Goal: Information Seeking & Learning: Learn about a topic

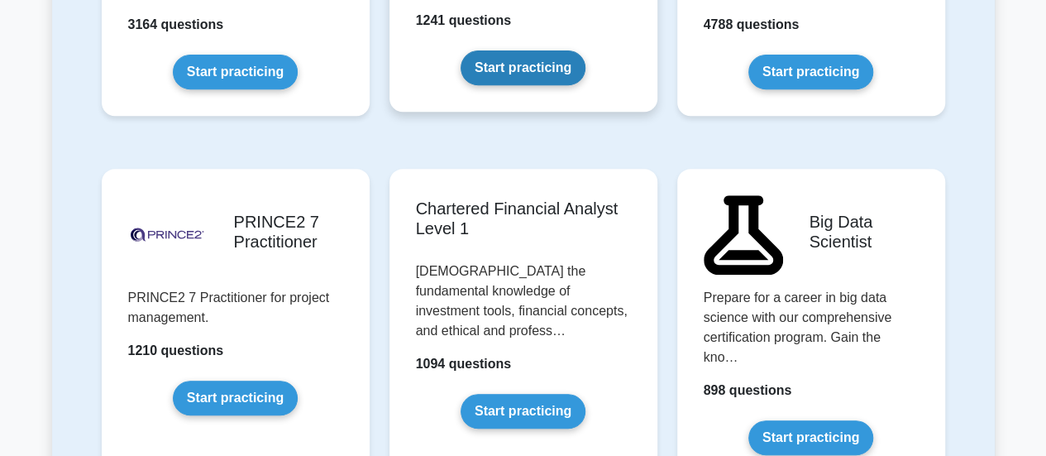
scroll to position [3639, 0]
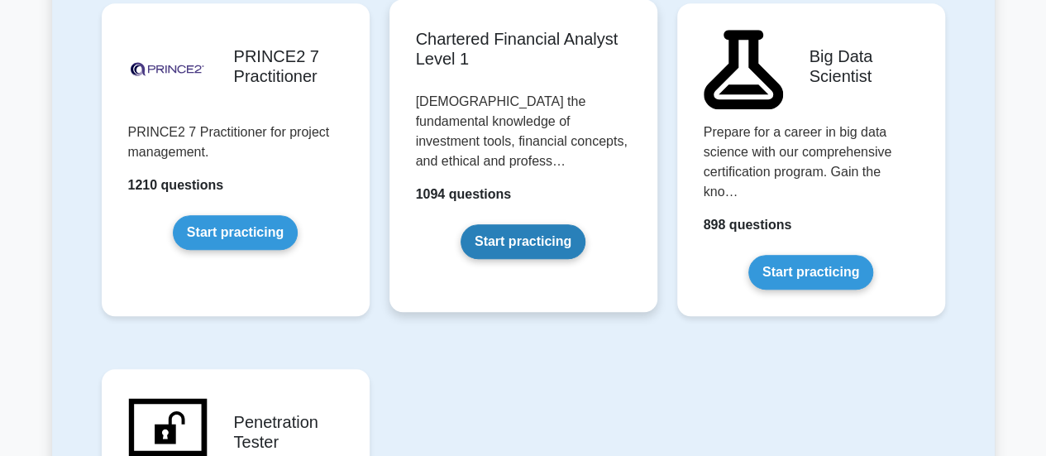
drag, startPoint x: 524, startPoint y: 186, endPoint x: 512, endPoint y: 180, distance: 13.7
click at [524, 224] on link "Start practicing" at bounding box center [523, 241] width 125 height 35
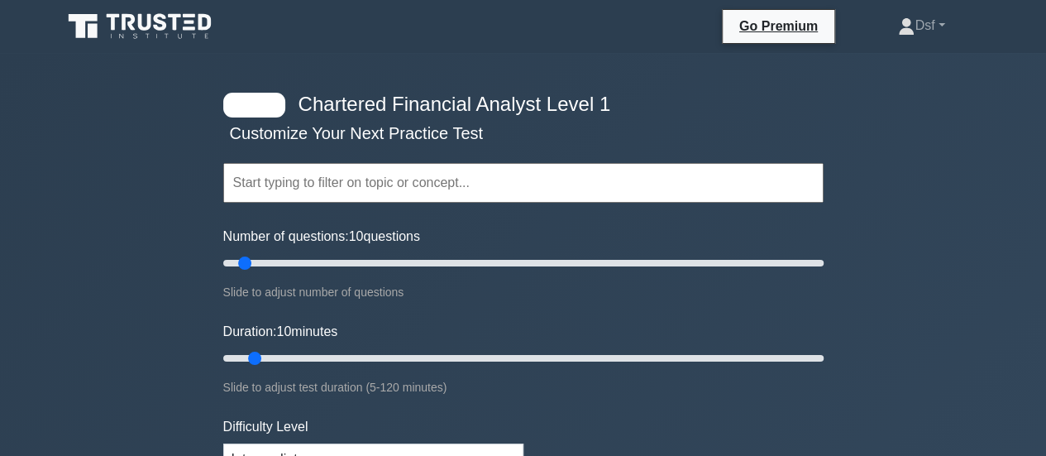
click at [380, 179] on input "text" at bounding box center [523, 183] width 600 height 40
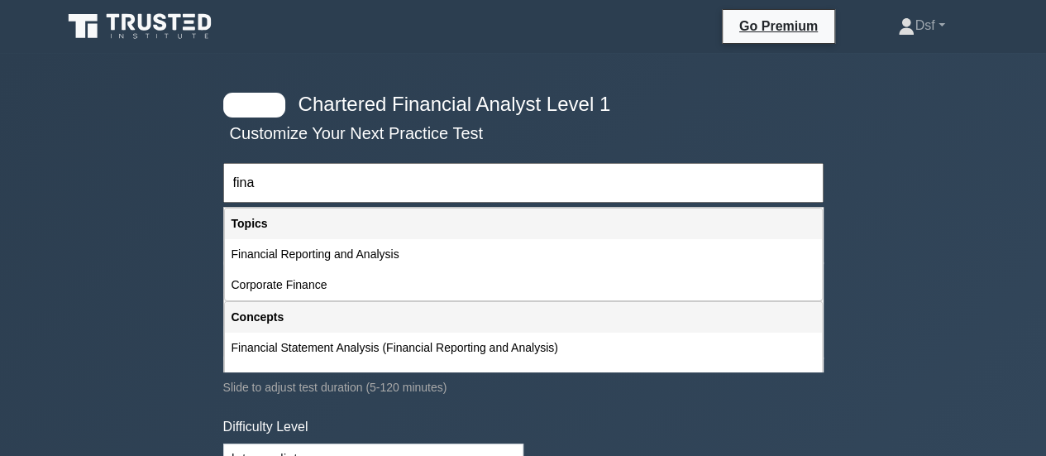
type input "fina"
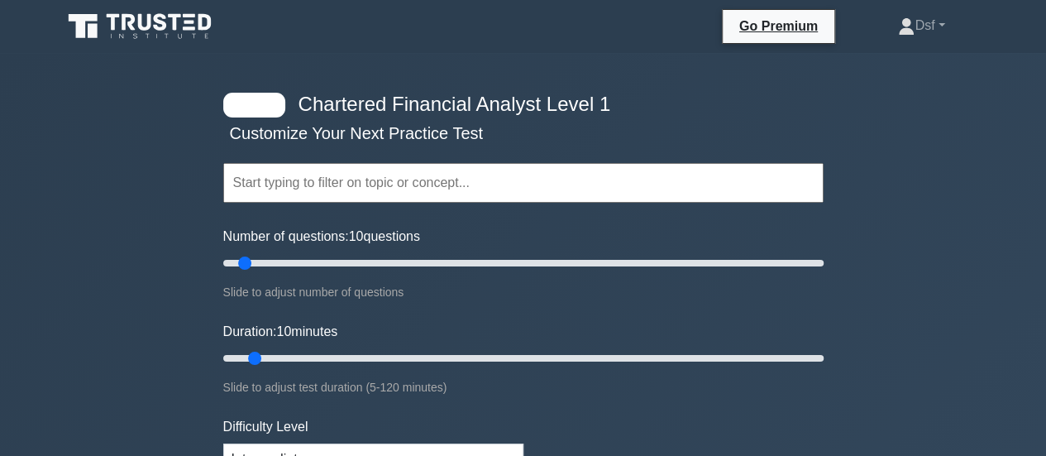
click at [380, 203] on input "text" at bounding box center [523, 183] width 600 height 40
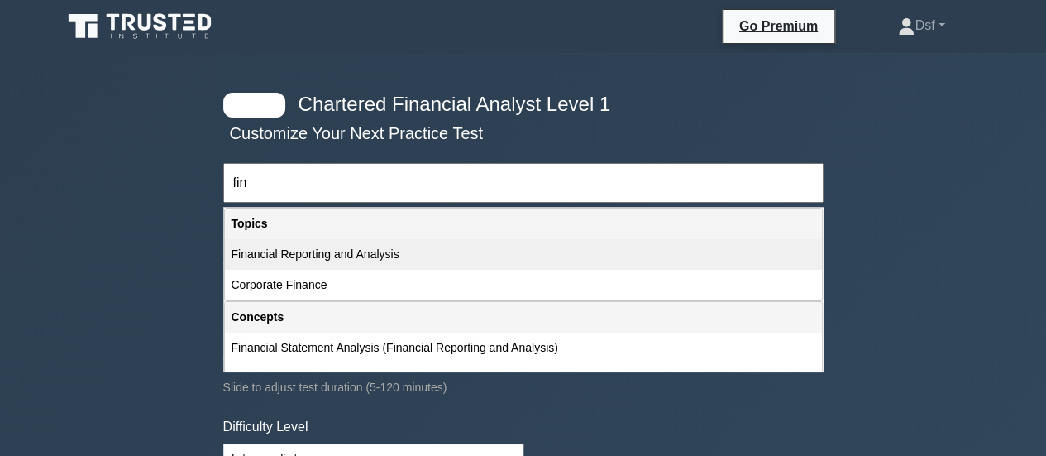
click at [357, 255] on div "Financial Reporting and Analysis" at bounding box center [523, 254] width 597 height 31
type input "Financial Reporting and Analysis"
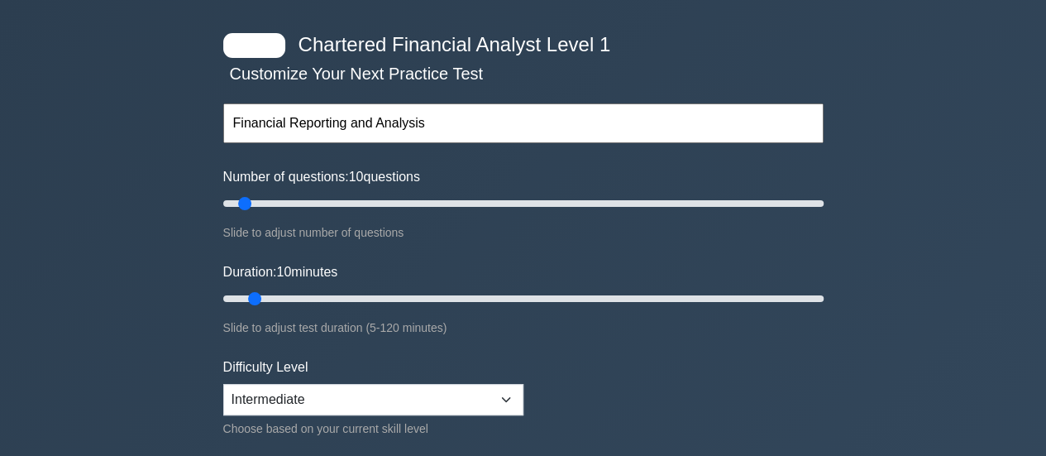
scroll to position [83, 0]
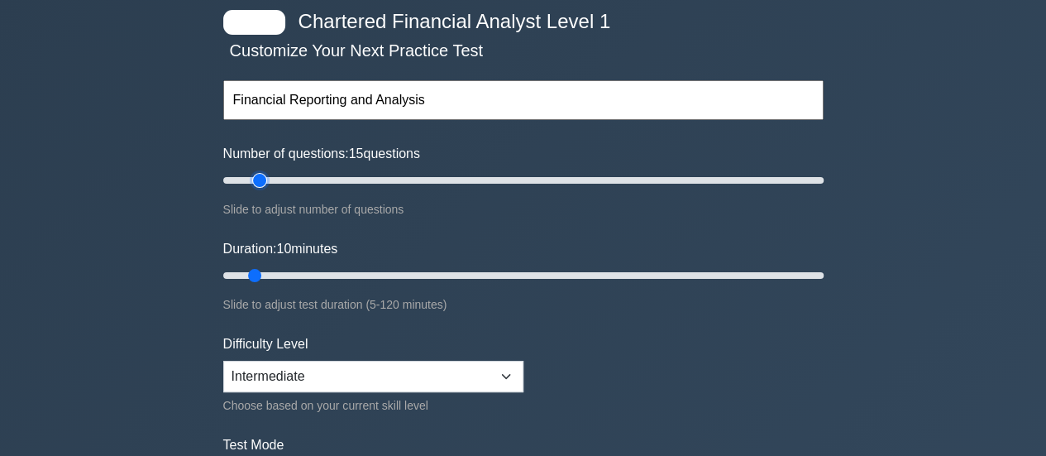
type input "15"
click at [258, 184] on input "Number of questions: 15 questions" at bounding box center [523, 180] width 600 height 20
type input "15"
click at [256, 180] on input "Number of questions: 15 questions" at bounding box center [523, 180] width 600 height 20
drag, startPoint x: 256, startPoint y: 275, endPoint x: 318, endPoint y: 277, distance: 62.1
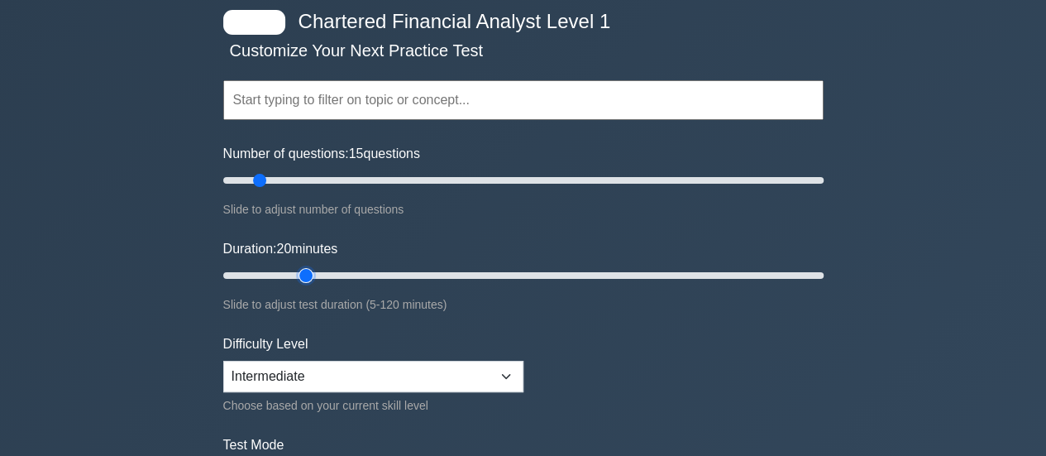
type input "20"
click at [318, 277] on input "Duration: 20 minutes" at bounding box center [523, 275] width 600 height 20
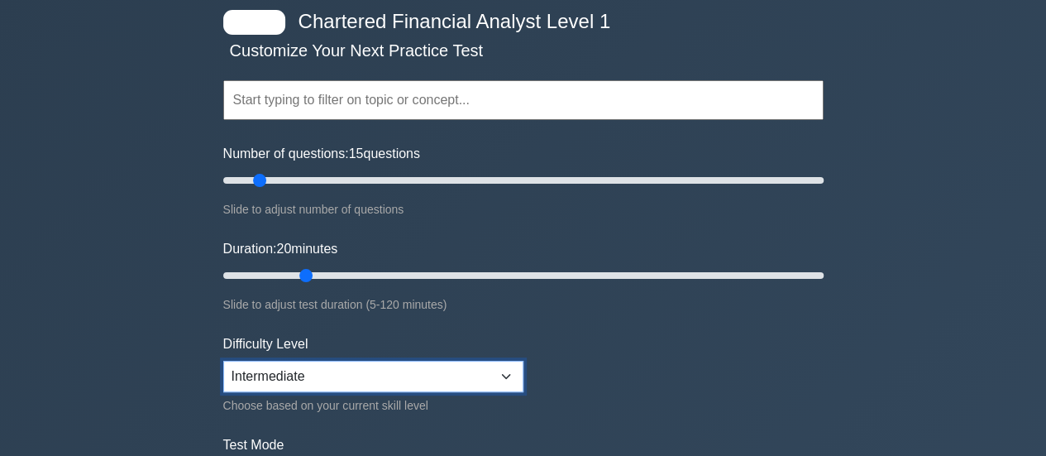
click at [430, 380] on select "Beginner Intermediate Expert" at bounding box center [373, 376] width 300 height 31
select select "beginner"
click at [223, 361] on select "Beginner Intermediate Expert" at bounding box center [373, 376] width 300 height 31
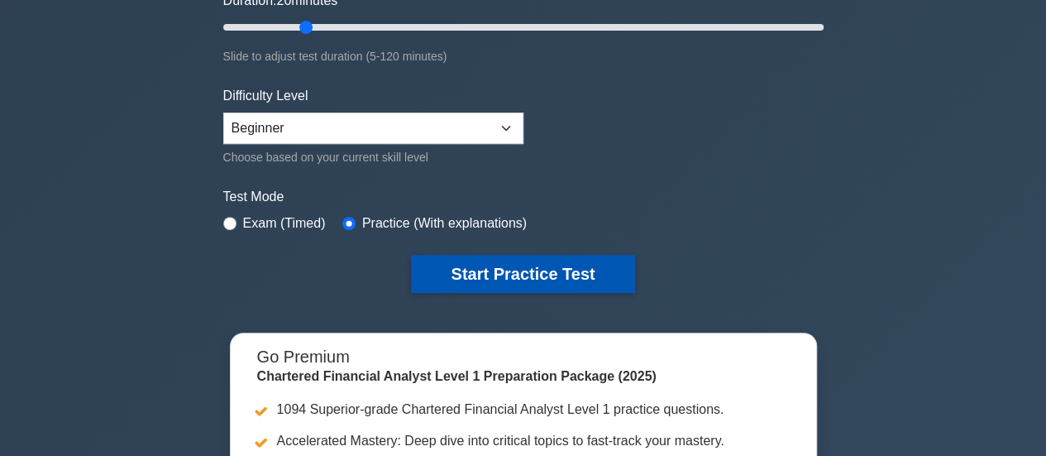
click at [512, 265] on button "Start Practice Test" at bounding box center [522, 274] width 223 height 38
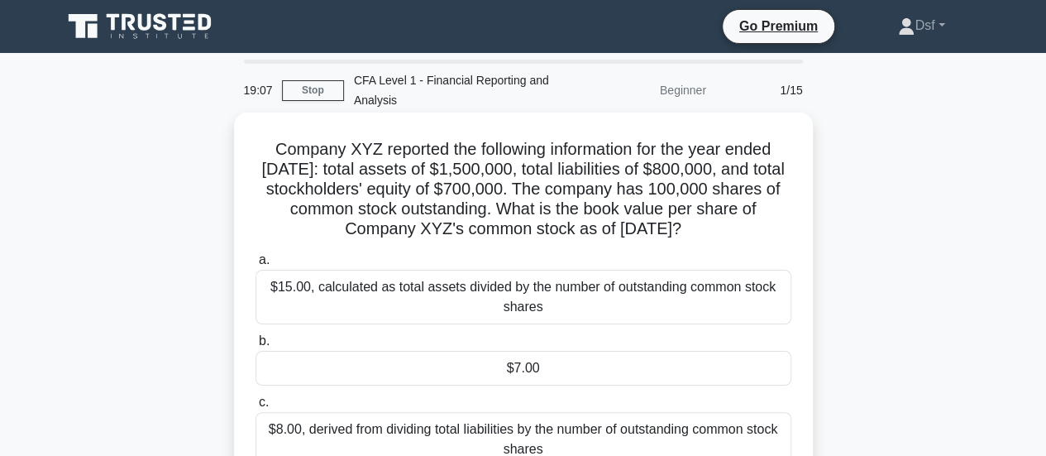
click at [627, 382] on div "$7.00" at bounding box center [524, 368] width 536 height 35
click at [256, 347] on input "b. $7.00" at bounding box center [256, 341] width 0 height 11
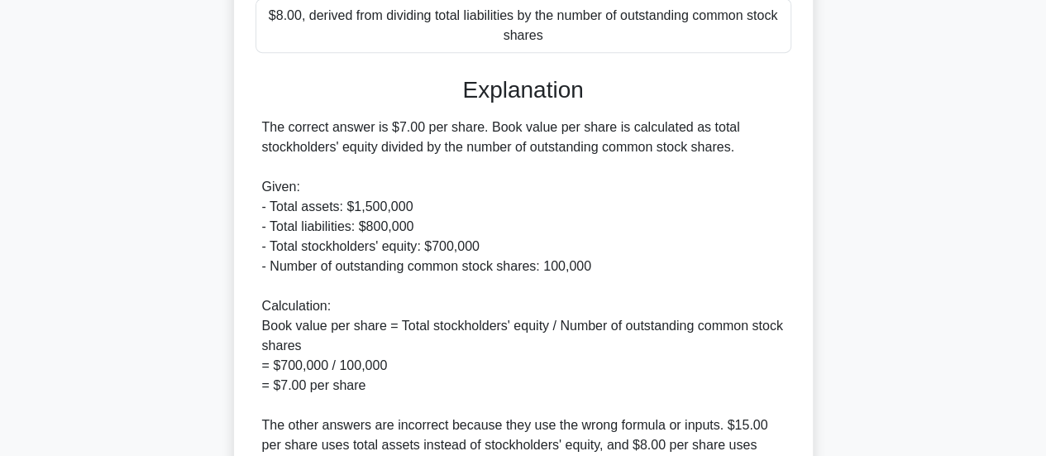
scroll to position [496, 0]
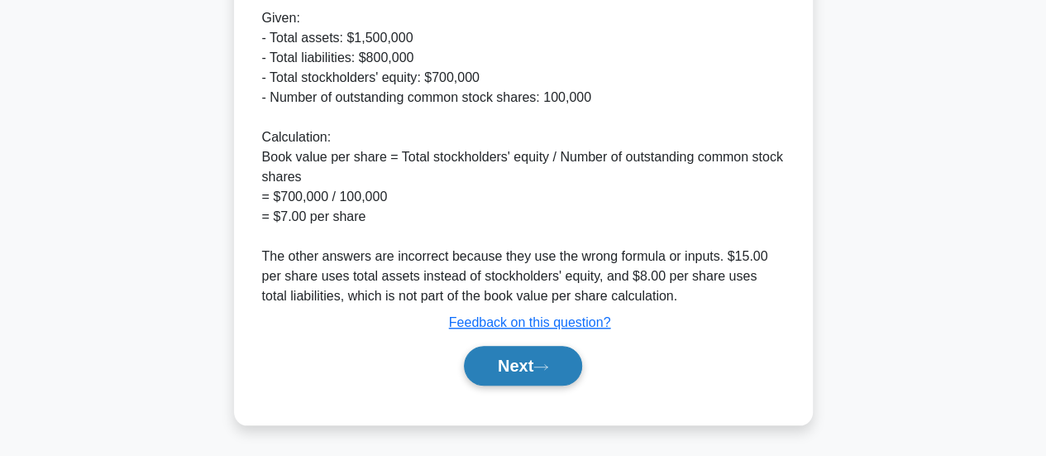
click at [569, 372] on button "Next" at bounding box center [523, 366] width 118 height 40
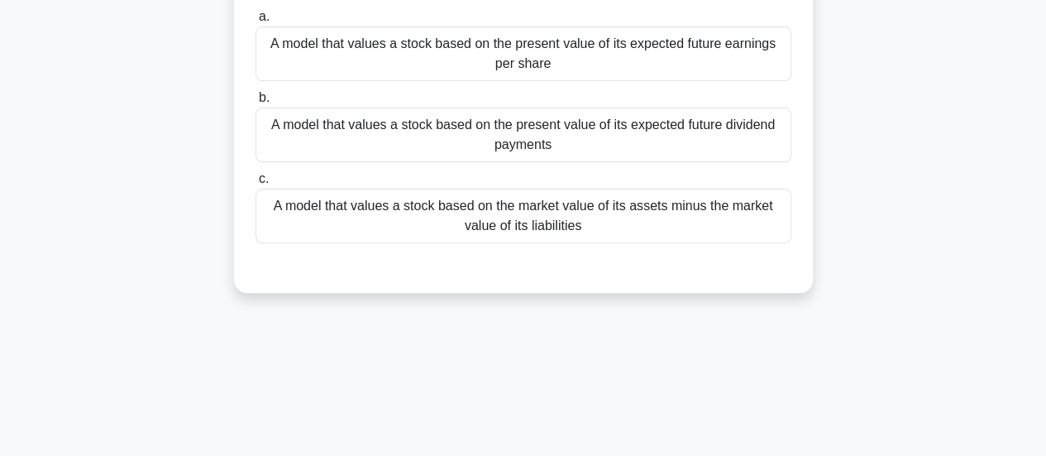
scroll to position [107, 0]
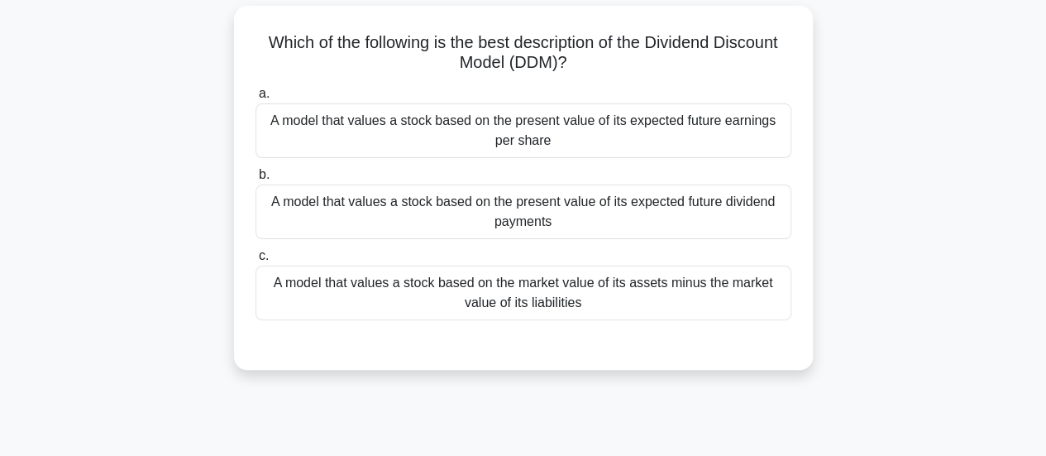
click at [639, 204] on div "A model that values a stock based on the present value of its expected future d…" at bounding box center [524, 211] width 536 height 55
click at [256, 180] on input "b. A model that values a stock based on the present value of its expected futur…" at bounding box center [256, 175] width 0 height 11
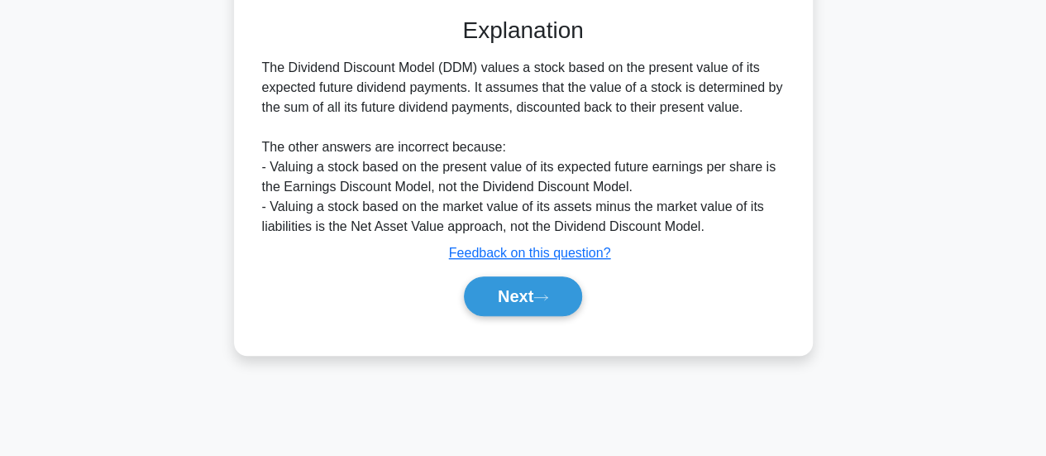
scroll to position [438, 0]
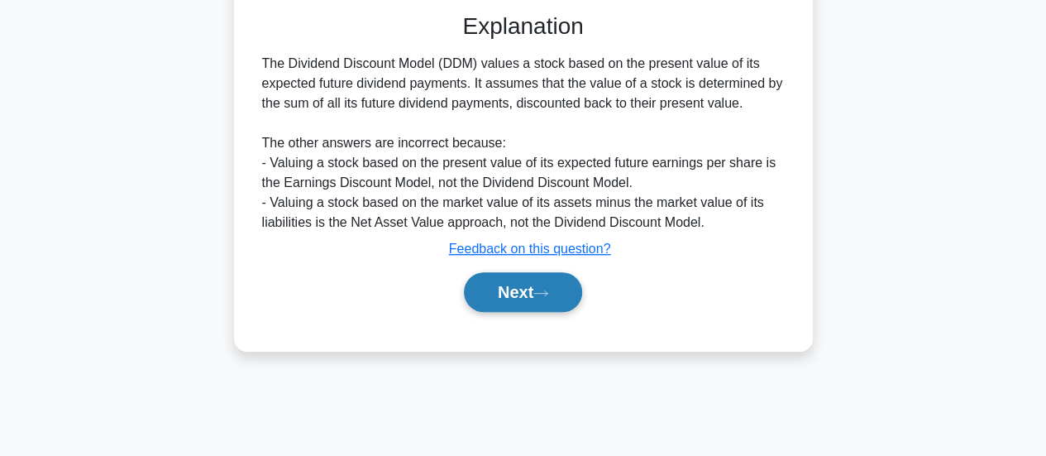
click at [557, 272] on button "Next" at bounding box center [523, 292] width 118 height 40
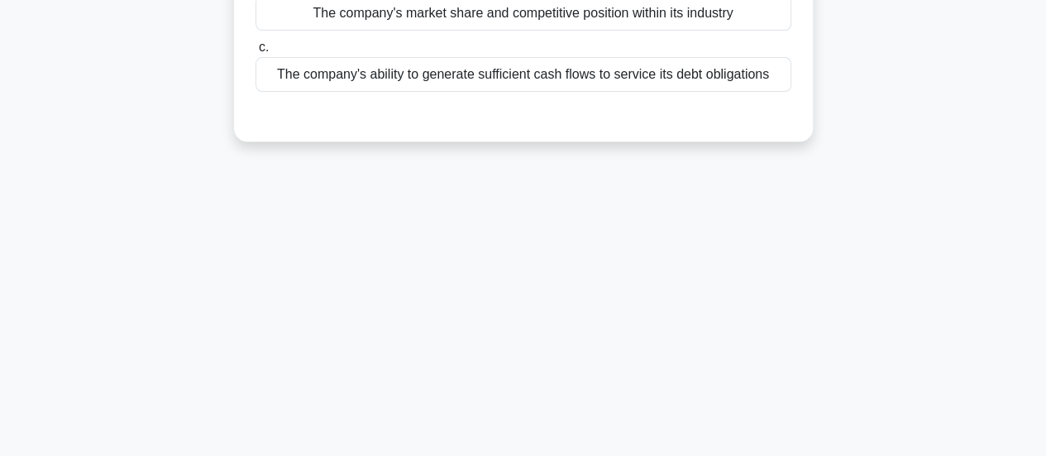
scroll to position [107, 0]
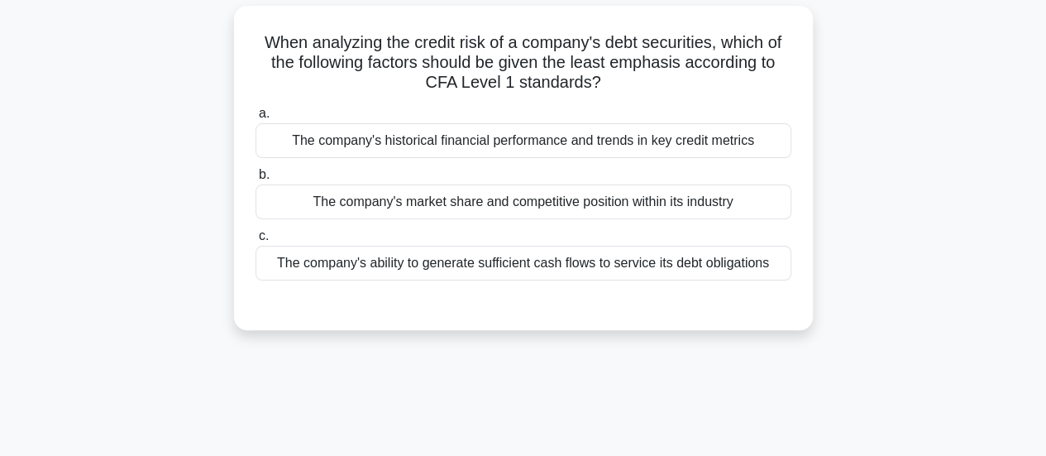
click at [552, 264] on div "The company's ability to generate sufficient cash flows to service its debt obl…" at bounding box center [524, 263] width 536 height 35
click at [256, 242] on input "c. The company's ability to generate sufficient cash flows to service its debt …" at bounding box center [256, 236] width 0 height 11
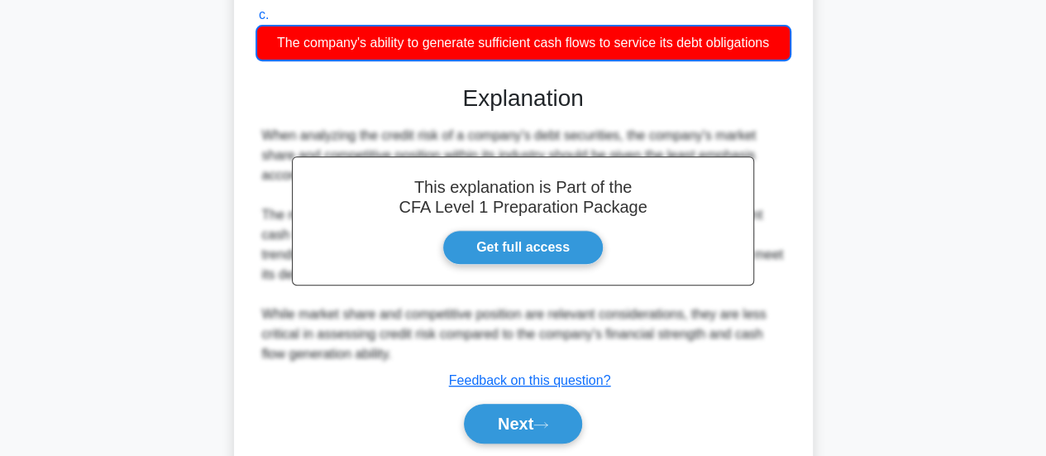
scroll to position [0, 0]
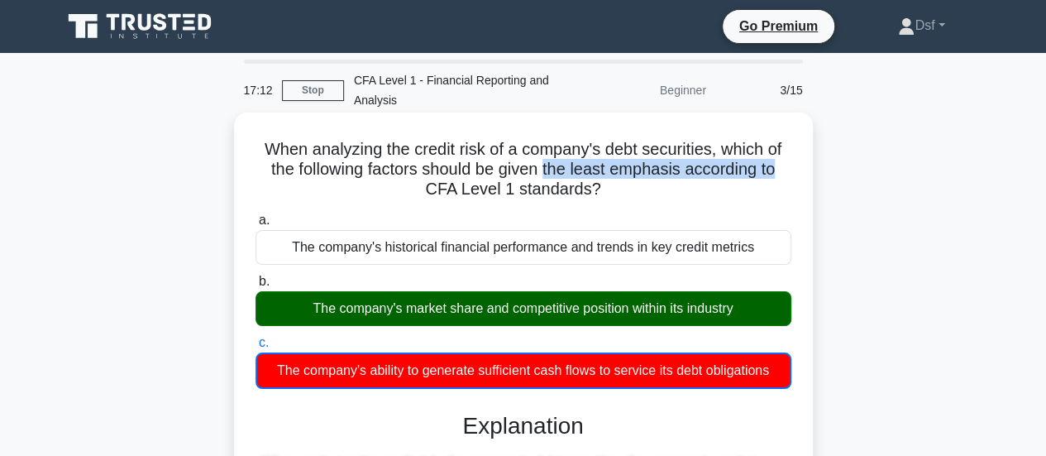
drag, startPoint x: 548, startPoint y: 176, endPoint x: 787, endPoint y: 170, distance: 239.9
click at [787, 170] on h5 "When analyzing the credit risk of a company's debt securities, which of the fol…" at bounding box center [523, 169] width 539 height 61
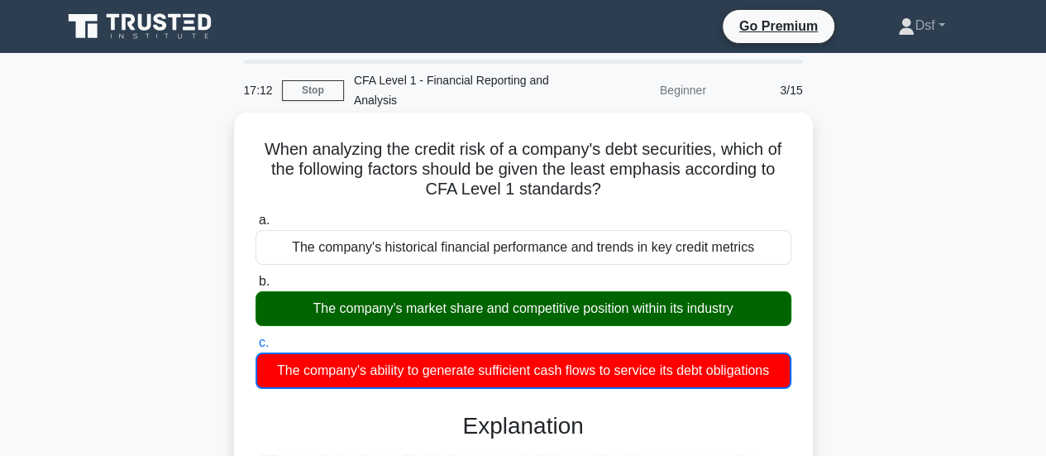
click at [682, 198] on h5 "When analyzing the credit risk of a company's debt securities, which of the fol…" at bounding box center [523, 169] width 539 height 61
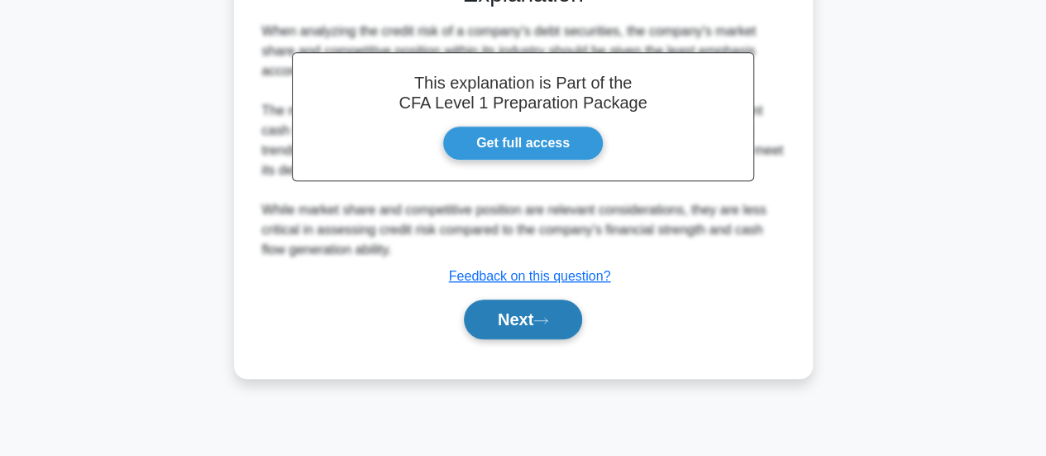
scroll to position [438, 0]
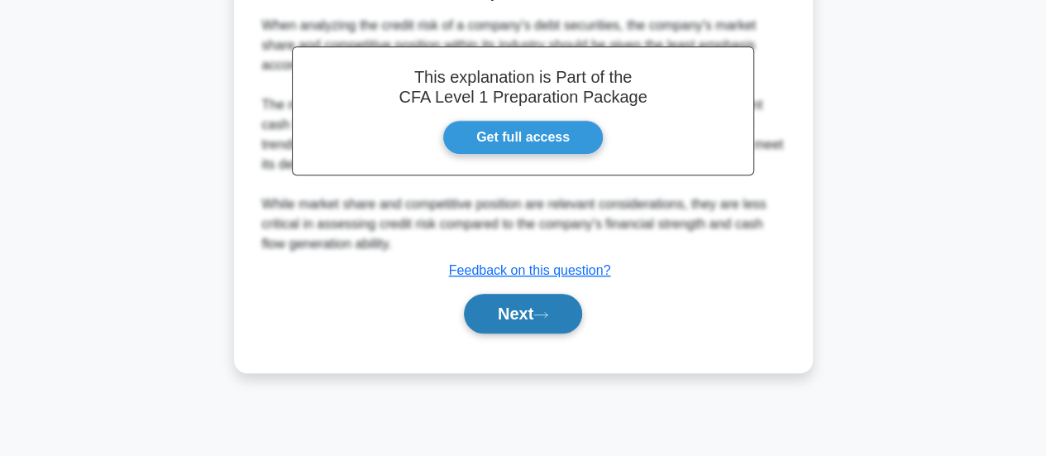
click at [553, 302] on button "Next" at bounding box center [523, 314] width 118 height 40
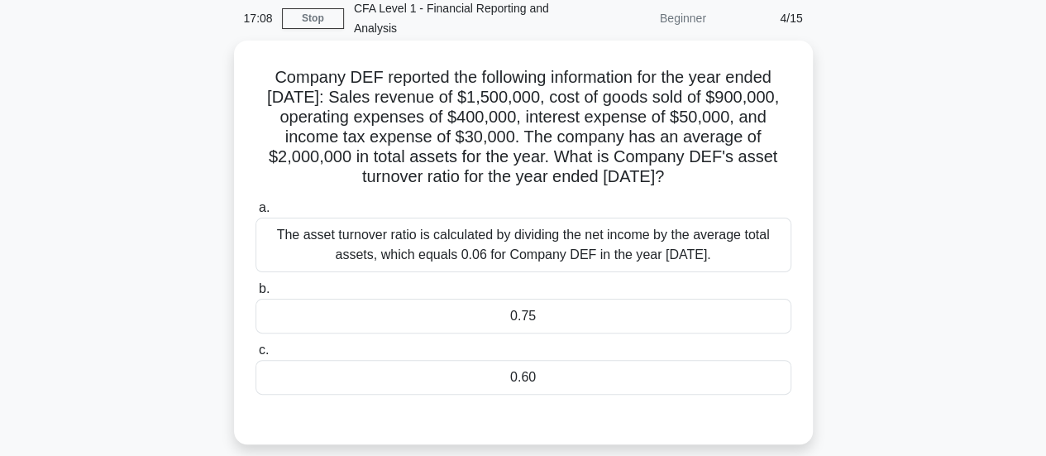
scroll to position [24, 0]
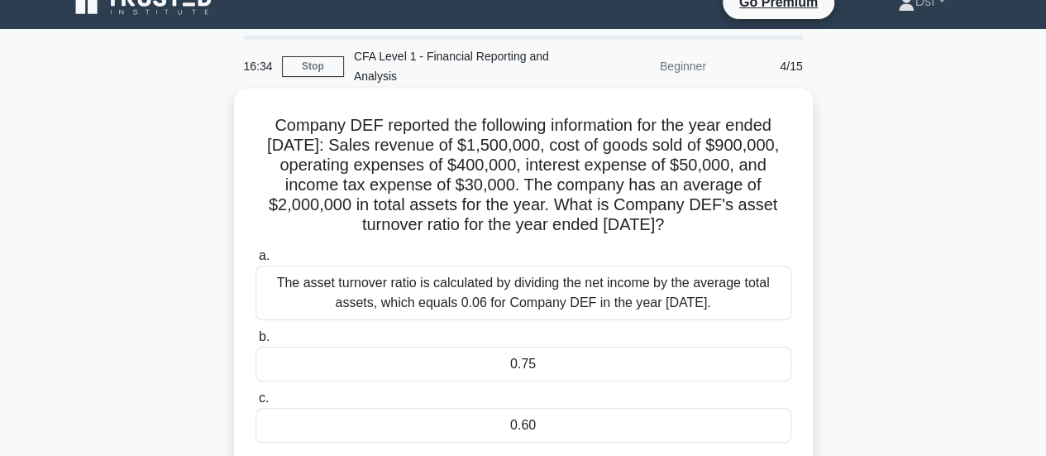
click at [577, 391] on label "c. 0.60" at bounding box center [524, 415] width 536 height 55
click at [256, 393] on input "c. 0.60" at bounding box center [256, 398] width 0 height 11
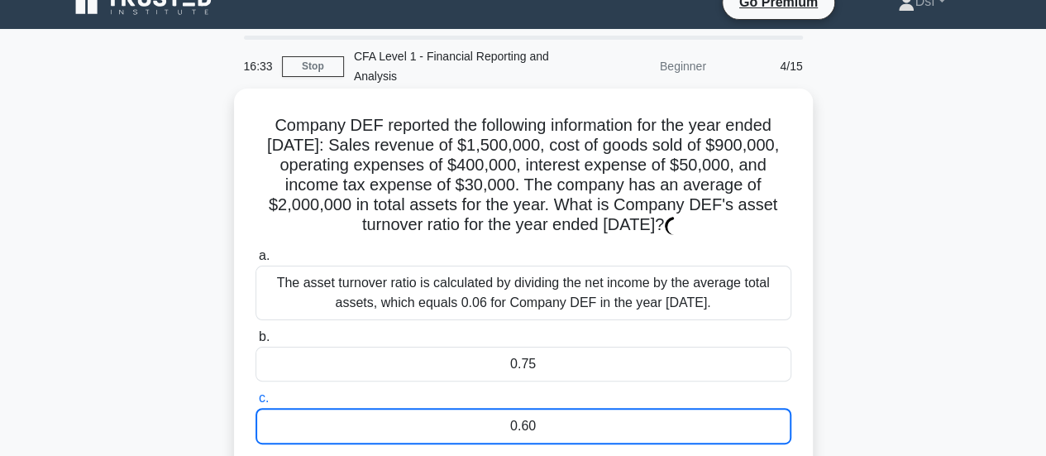
click at [591, 356] on div "0.75" at bounding box center [524, 364] width 536 height 35
click at [256, 342] on input "b. 0.75" at bounding box center [256, 337] width 0 height 11
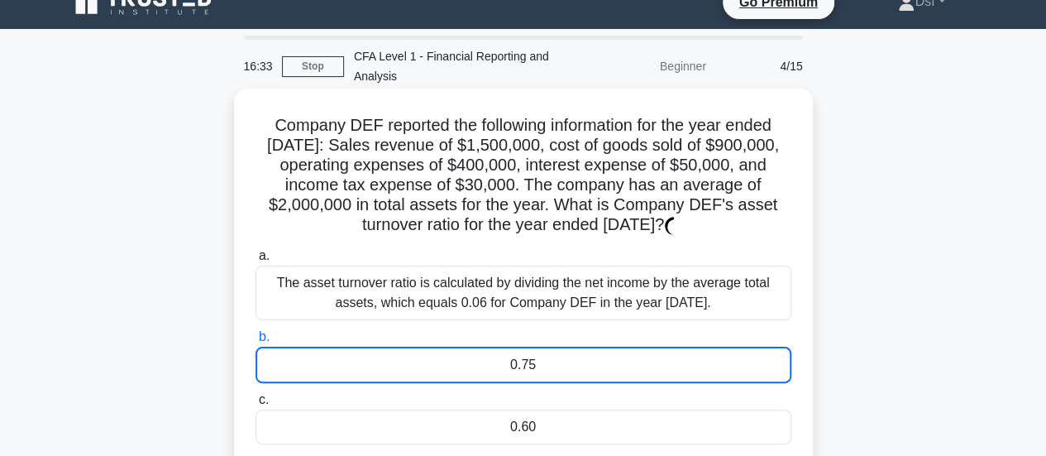
click at [591, 356] on div "0.75" at bounding box center [524, 365] width 536 height 36
click at [256, 342] on input "b. 0.75" at bounding box center [256, 337] width 0 height 11
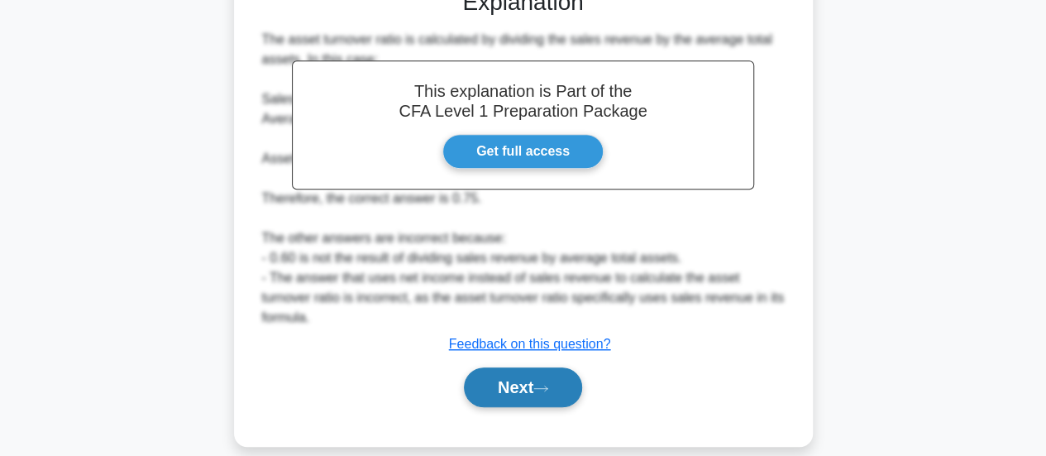
click at [562, 367] on button "Next" at bounding box center [523, 387] width 118 height 40
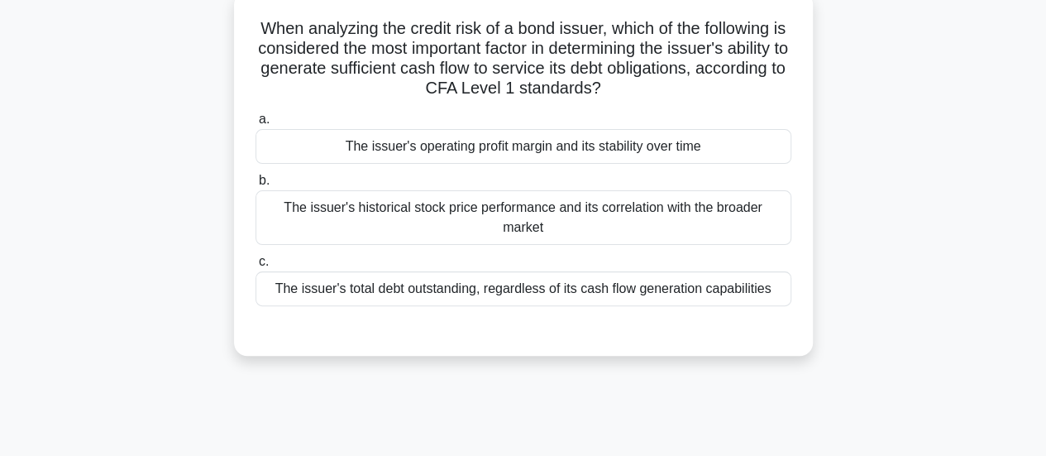
scroll to position [0, 0]
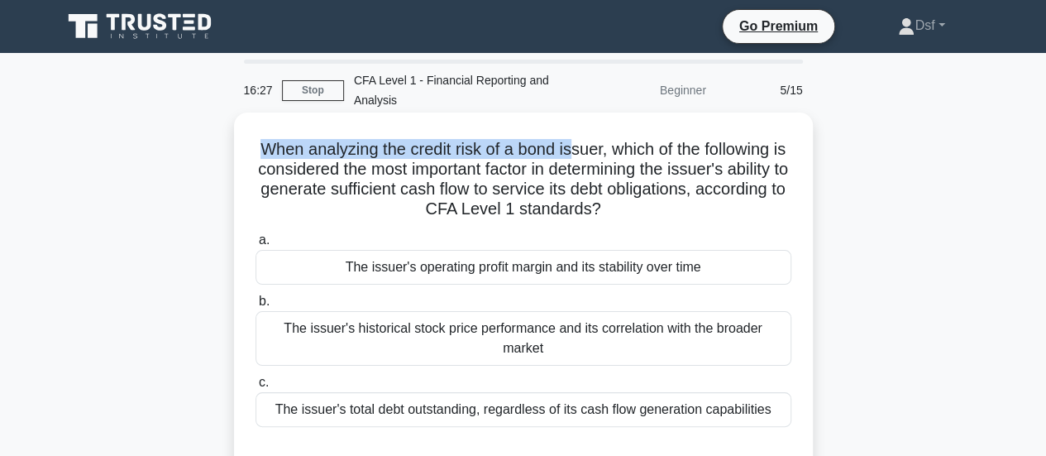
drag, startPoint x: 266, startPoint y: 148, endPoint x: 581, endPoint y: 156, distance: 314.4
click at [581, 156] on h5 "When analyzing the credit risk of a bond issuer, which of the following is cons…" at bounding box center [523, 179] width 539 height 81
drag, startPoint x: 557, startPoint y: 166, endPoint x: 678, endPoint y: 204, distance: 126.6
click at [678, 204] on h5 "When analyzing the credit risk of a bond issuer, which of the following is cons…" at bounding box center [523, 179] width 539 height 81
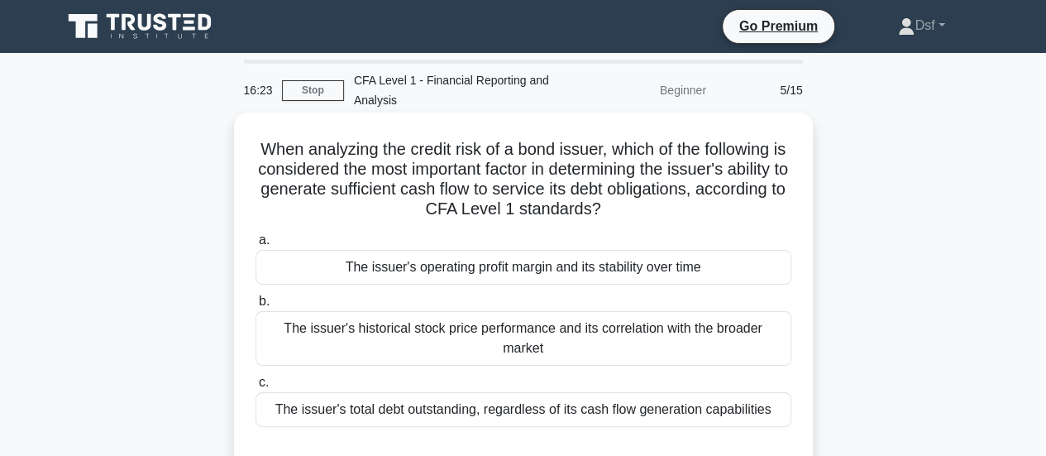
click at [671, 216] on h5 "When analyzing the credit risk of a bond issuer, which of the following is cons…" at bounding box center [523, 179] width 539 height 81
click at [531, 275] on div "The issuer's operating profit margin and its stability over time" at bounding box center [524, 267] width 536 height 35
click at [256, 246] on input "a. The issuer's operating profit margin and its stability over time" at bounding box center [256, 240] width 0 height 11
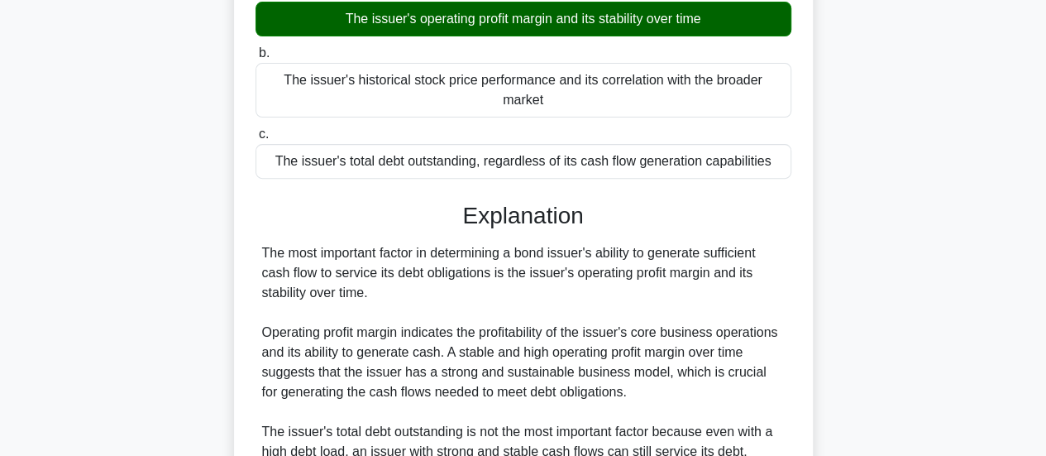
scroll to position [521, 0]
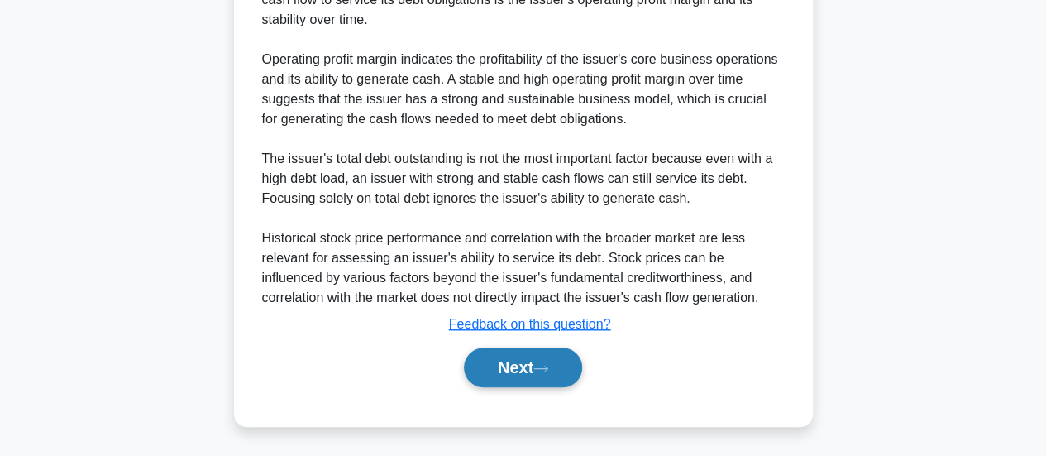
click at [528, 356] on button "Next" at bounding box center [523, 367] width 118 height 40
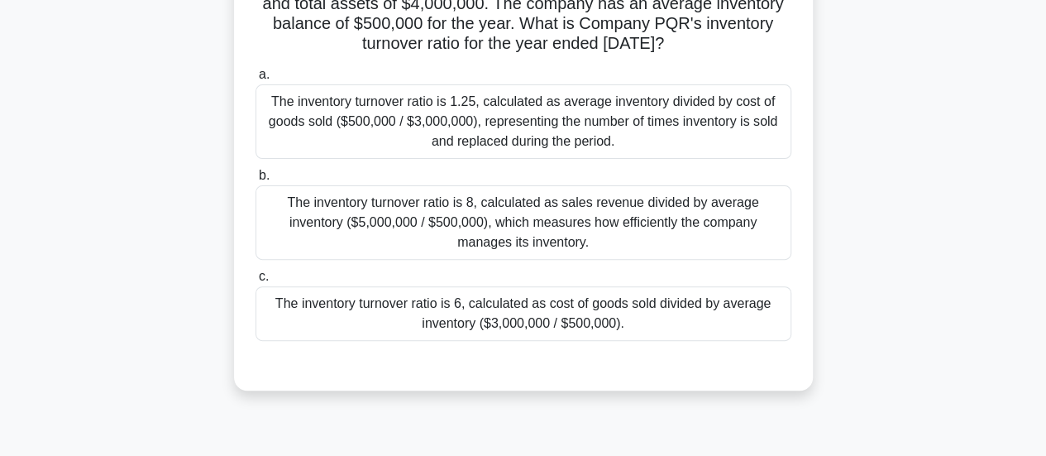
scroll to position [107, 0]
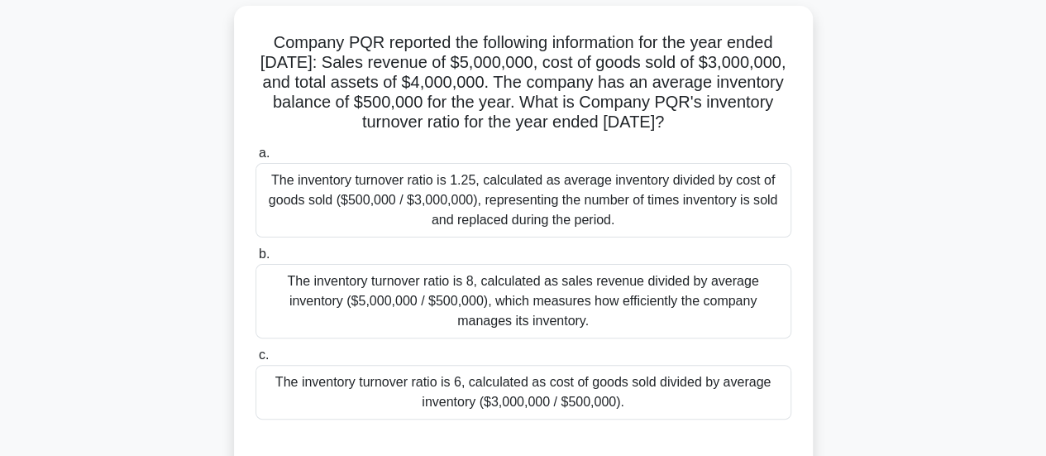
click at [599, 376] on div "The inventory turnover ratio is 6, calculated as cost of goods sold divided by …" at bounding box center [524, 392] width 536 height 55
click at [256, 361] on input "c. The inventory turnover ratio is 6, calculated as cost of goods sold divided …" at bounding box center [256, 355] width 0 height 11
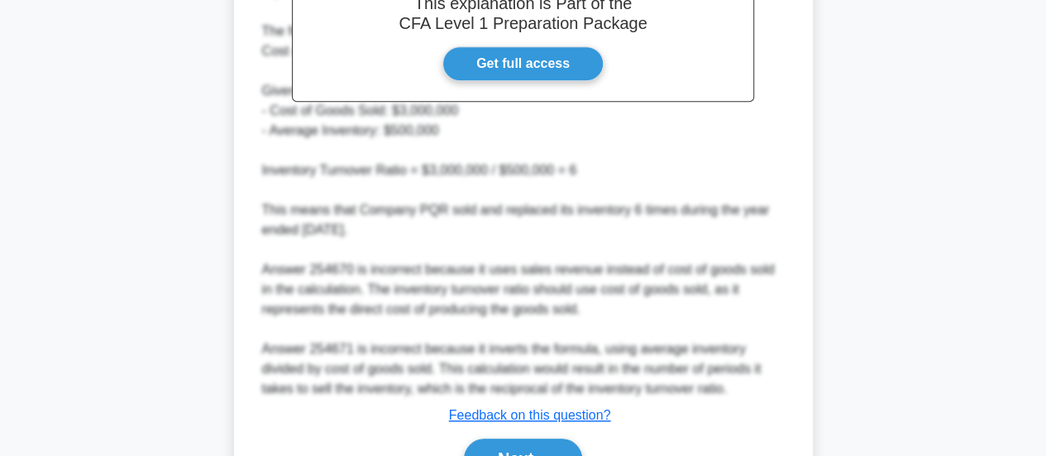
scroll to position [739, 0]
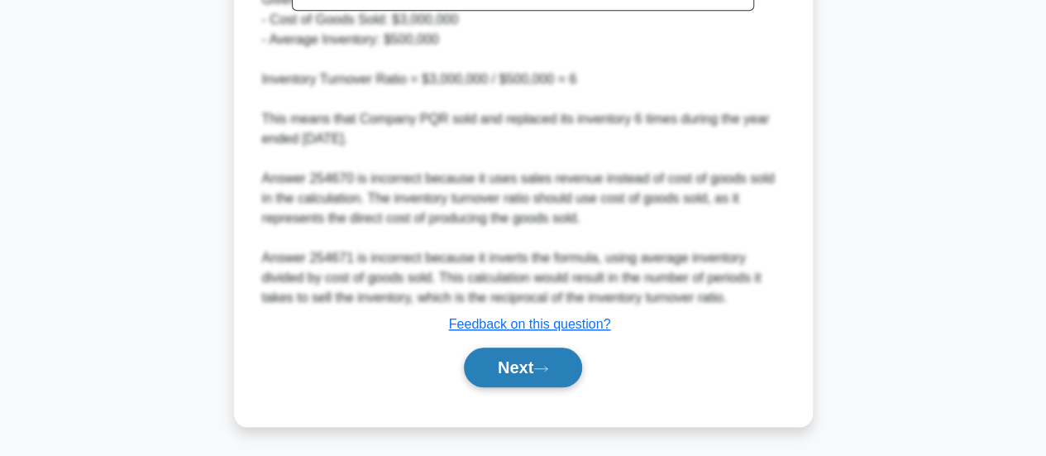
click at [575, 352] on button "Next" at bounding box center [523, 367] width 118 height 40
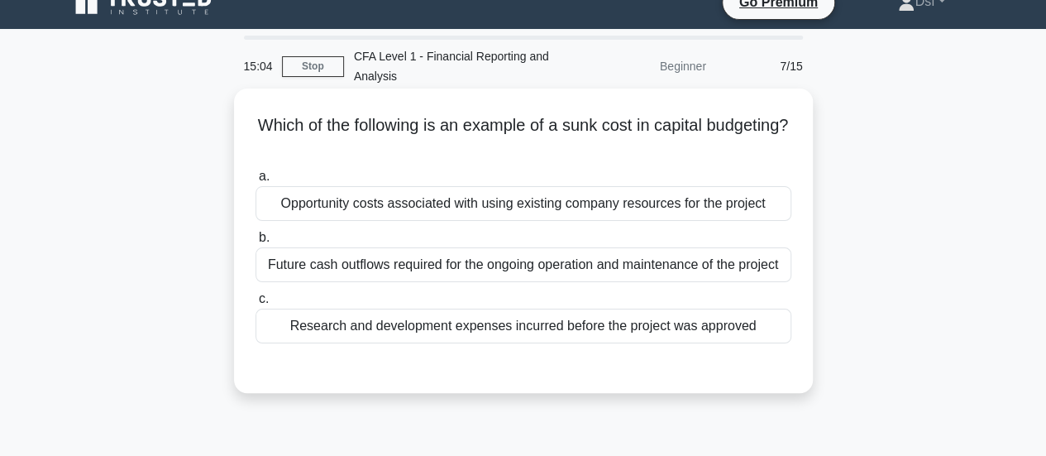
scroll to position [0, 0]
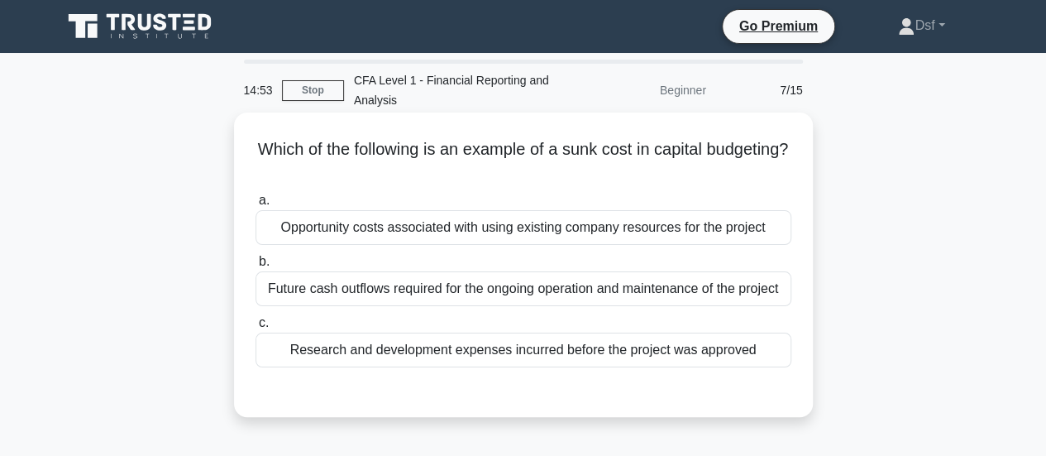
click at [255, 167] on h5 "Which of the following is an example of a sunk cost in capital budgeting? .spin…" at bounding box center [523, 159] width 539 height 41
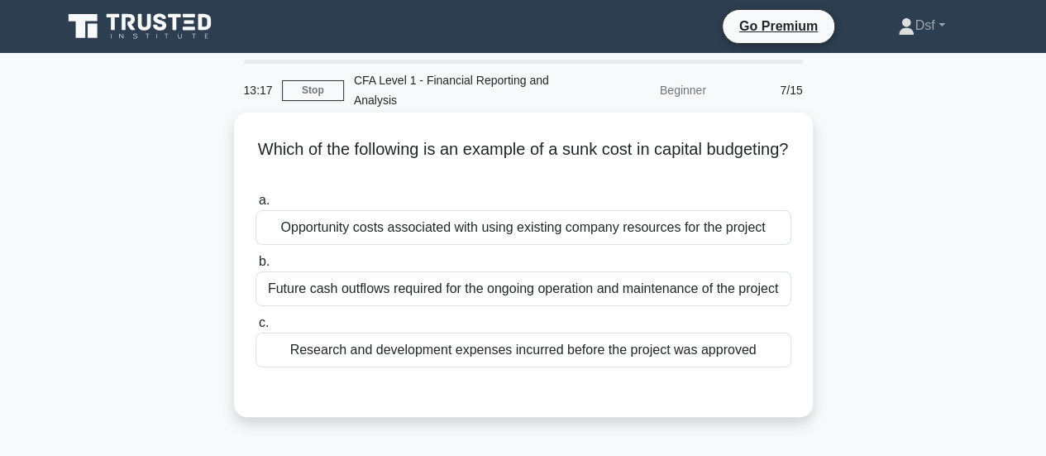
click at [458, 342] on div "Research and development expenses incurred before the project was approved" at bounding box center [524, 349] width 536 height 35
click at [256, 328] on input "c. Research and development expenses incurred before the project was approved" at bounding box center [256, 323] width 0 height 11
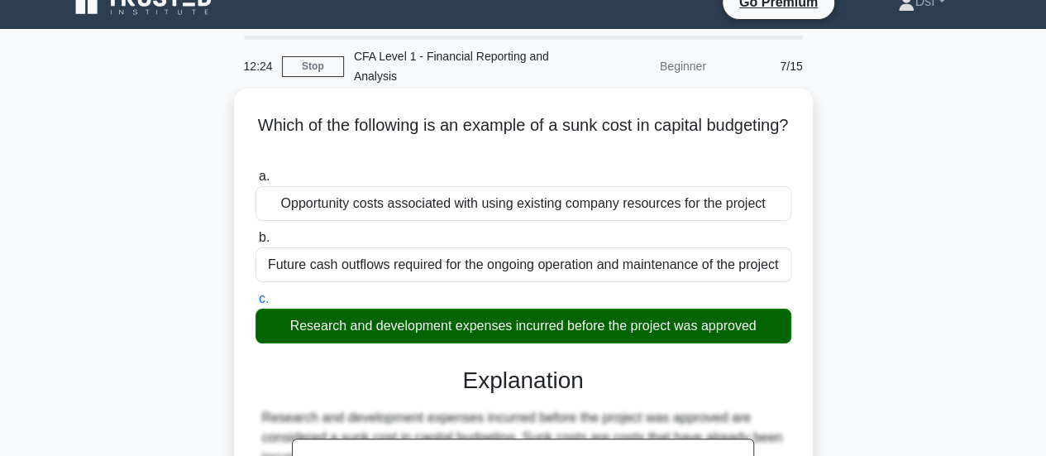
scroll to position [355, 0]
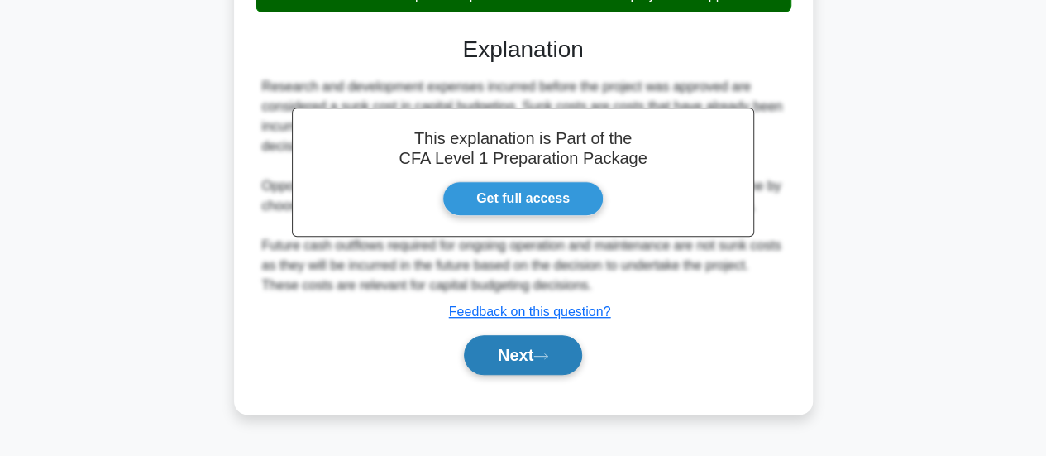
click at [575, 356] on button "Next" at bounding box center [523, 355] width 118 height 40
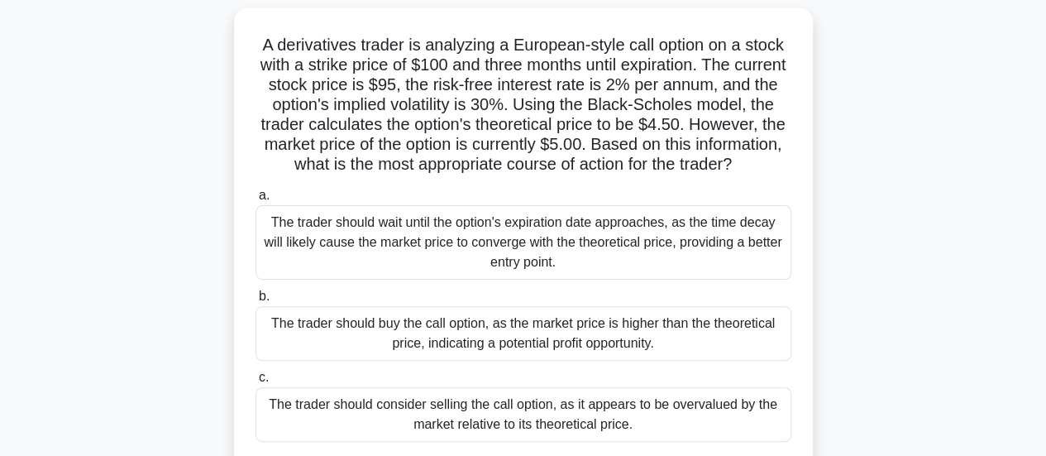
scroll to position [107, 0]
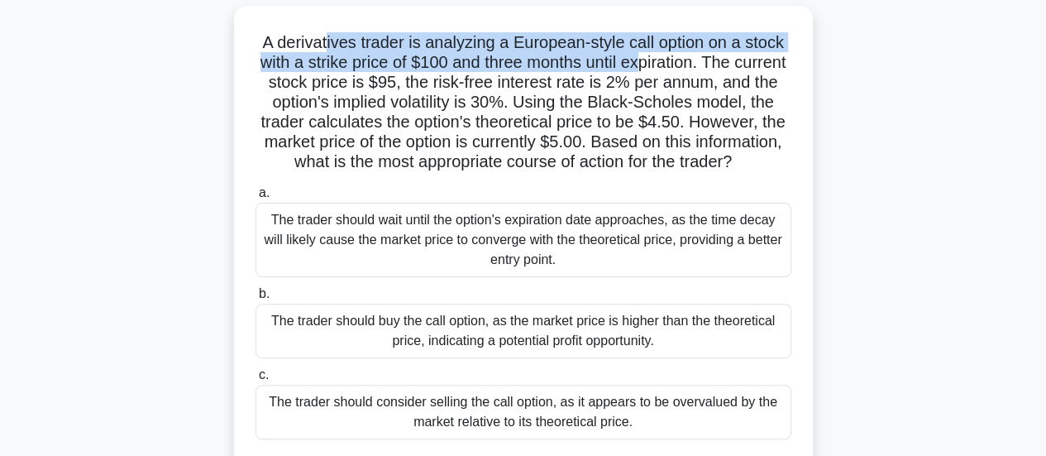
drag, startPoint x: 324, startPoint y: 43, endPoint x: 672, endPoint y: 71, distance: 349.3
click at [672, 71] on h5 "A derivatives trader is analyzing a European-style call option on a stock with …" at bounding box center [523, 102] width 539 height 141
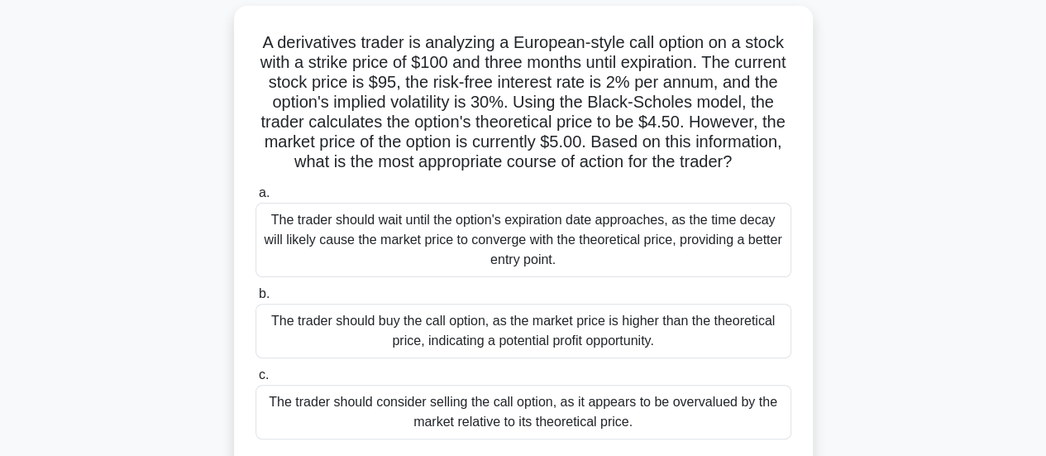
click at [468, 141] on h5 "A derivatives trader is analyzing a European-style call option on a stock with …" at bounding box center [523, 102] width 539 height 141
click at [443, 263] on div "The trader should wait until the option's expiration date approaches, as the ti…" at bounding box center [524, 240] width 536 height 74
click at [256, 198] on input "a. The trader should wait until the option's expiration date approaches, as the…" at bounding box center [256, 193] width 0 height 11
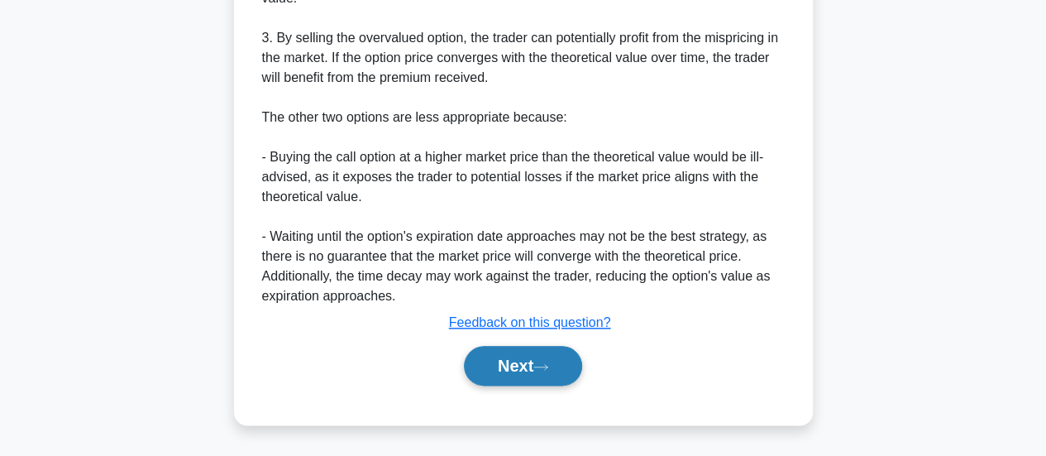
click at [540, 363] on icon at bounding box center [540, 366] width 15 height 9
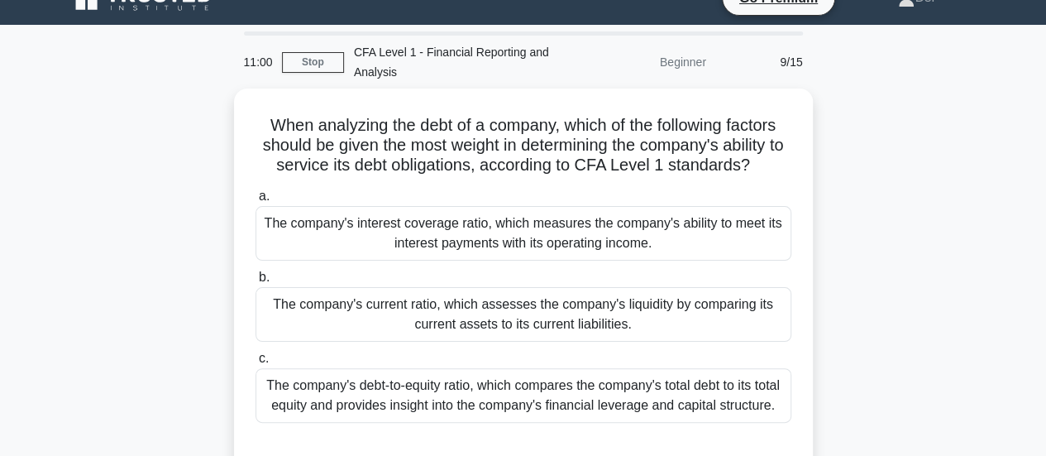
scroll to position [0, 0]
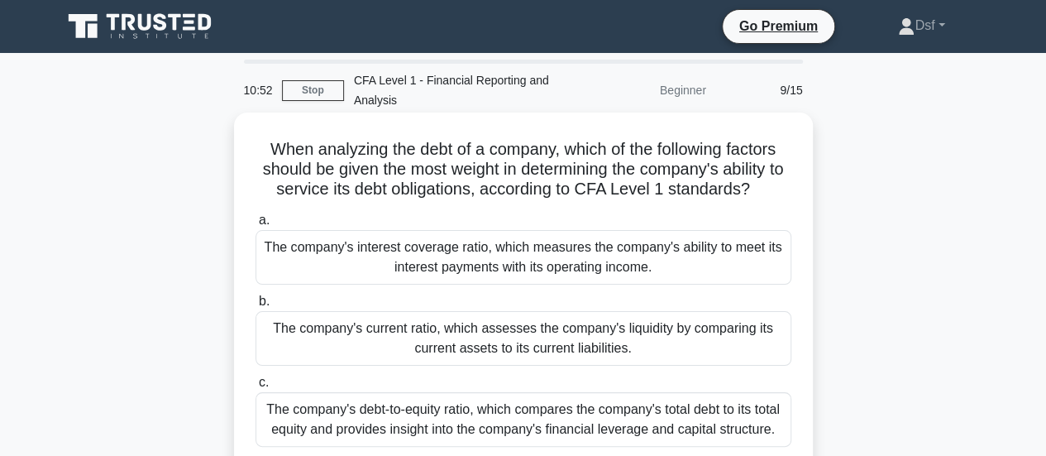
click at [476, 265] on div "The company's interest coverage ratio, which measures the company's ability to …" at bounding box center [524, 257] width 536 height 55
click at [256, 226] on input "a. The company's interest coverage ratio, which measures the company's ability …" at bounding box center [256, 220] width 0 height 11
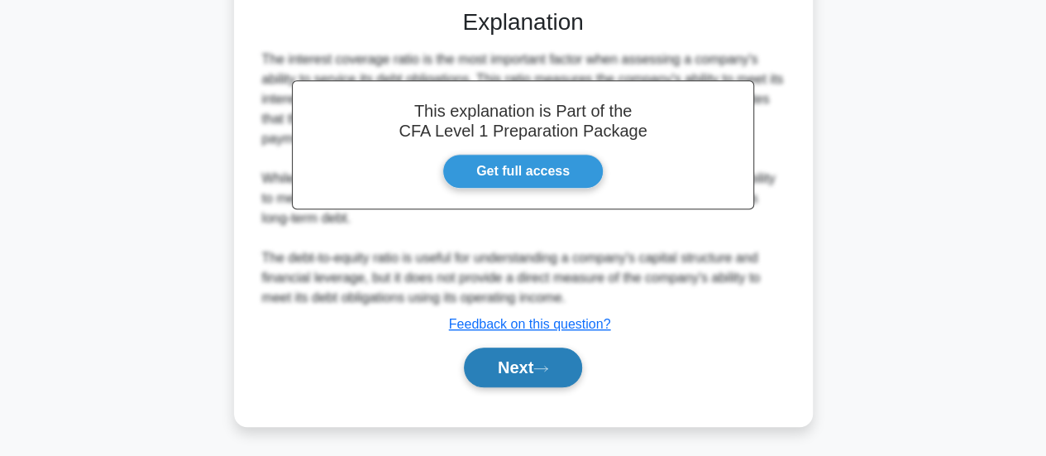
click at [555, 385] on button "Next" at bounding box center [523, 367] width 118 height 40
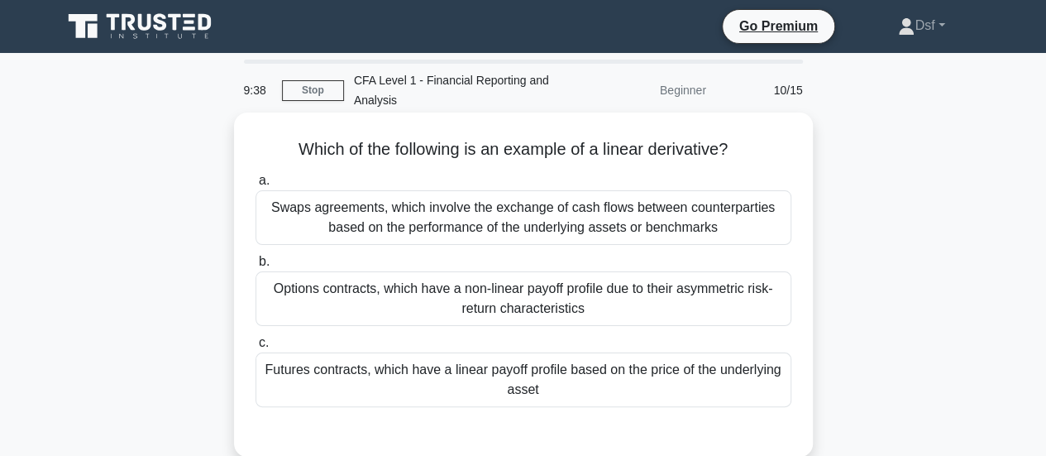
click at [554, 160] on h5 "Which of the following is an example of a linear derivative? .spinner_0XTQ{tran…" at bounding box center [523, 150] width 539 height 22
click at [608, 208] on div "Swaps agreements, which involve the exchange of cash flows between counterparti…" at bounding box center [524, 217] width 536 height 55
click at [256, 186] on input "a. Swaps agreements, which involve the exchange of cash flows between counterpa…" at bounding box center [256, 180] width 0 height 11
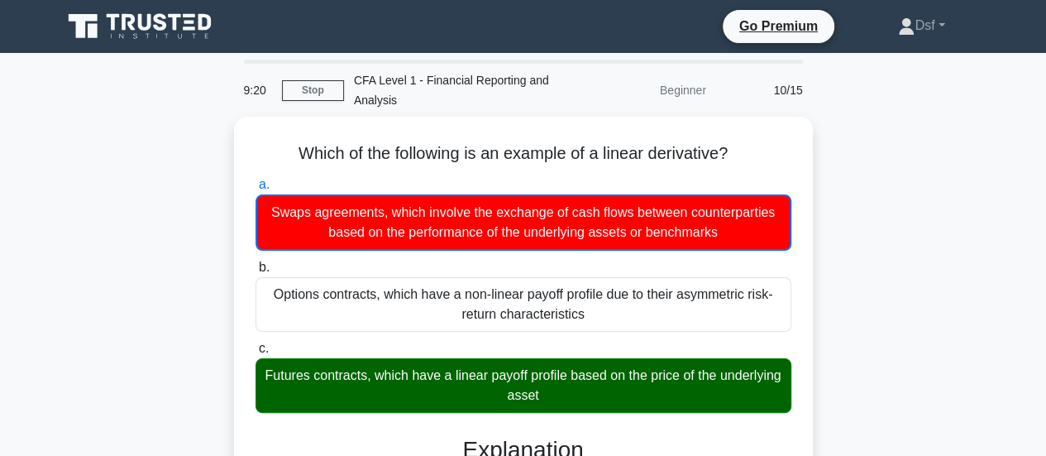
drag, startPoint x: 294, startPoint y: 149, endPoint x: 860, endPoint y: 153, distance: 565.7
copy h5 "Which of the following is an example of a linear derivative?"
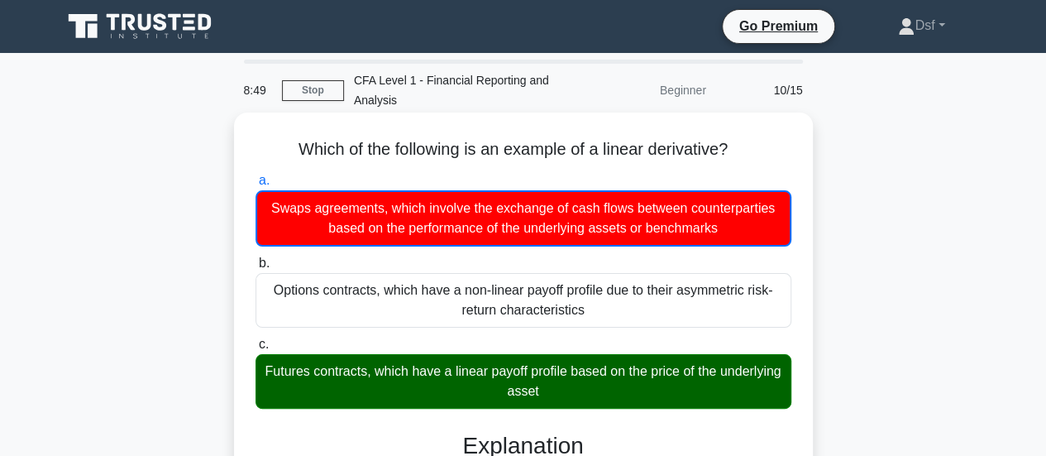
scroll to position [414, 0]
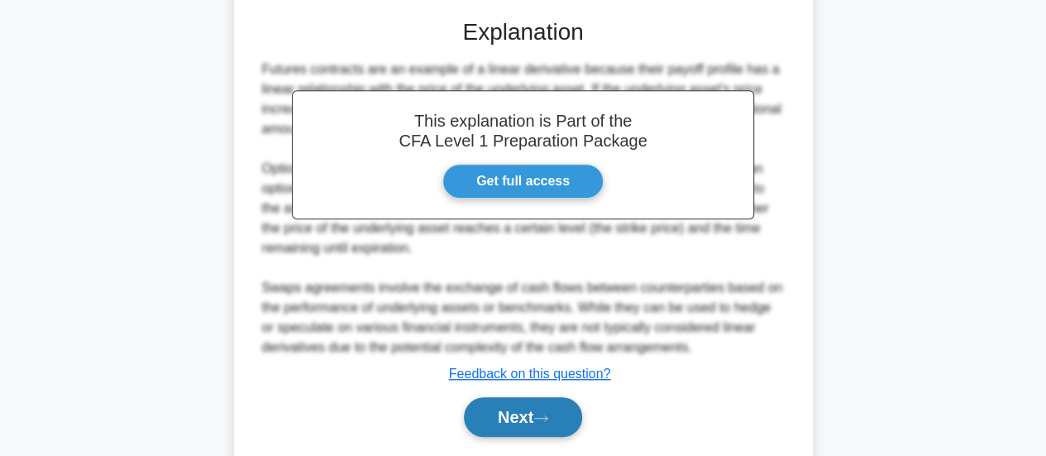
click at [567, 411] on button "Next" at bounding box center [523, 417] width 118 height 40
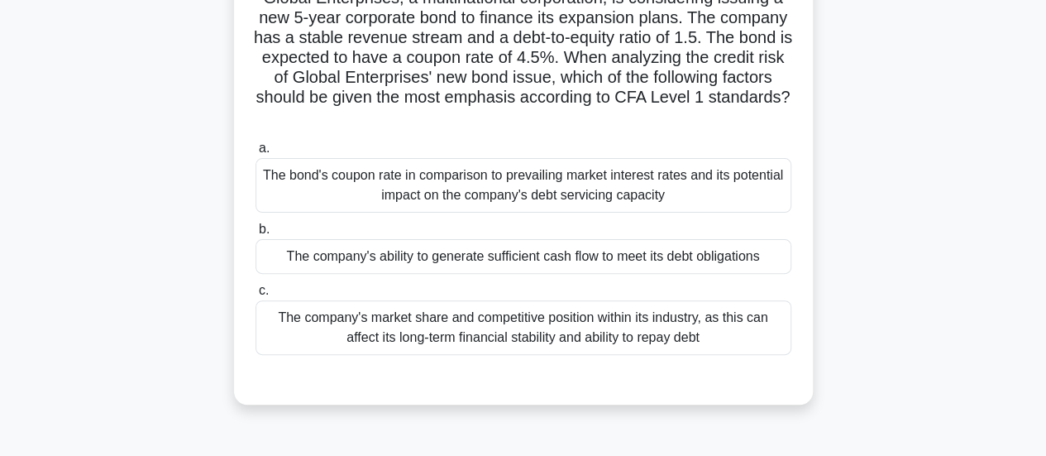
scroll to position [0, 0]
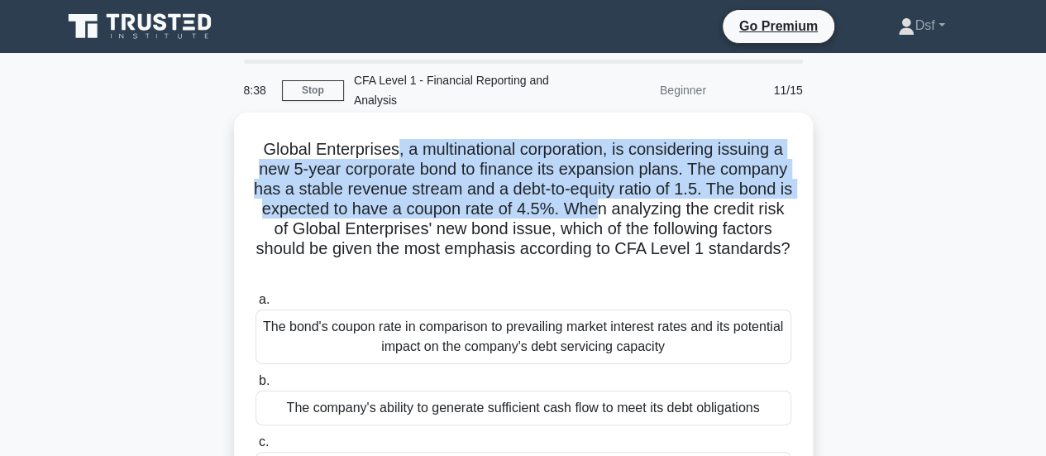
drag, startPoint x: 389, startPoint y: 155, endPoint x: 694, endPoint y: 217, distance: 311.3
click at [694, 217] on h5 "Global Enterprises, a multinational corporation, is considering issuing a new 5…" at bounding box center [523, 209] width 539 height 141
click at [678, 218] on h5 "Global Enterprises, a multinational corporation, is considering issuing a new 5…" at bounding box center [523, 209] width 539 height 141
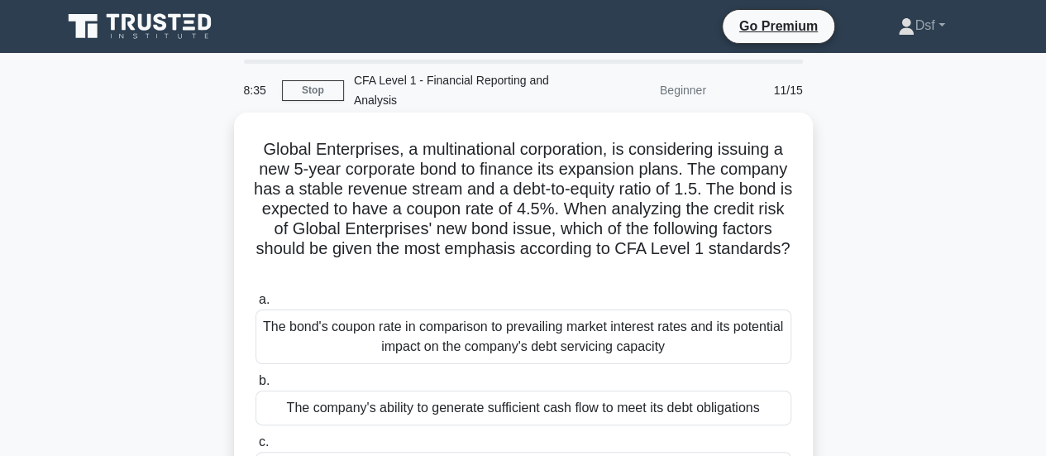
drag, startPoint x: 500, startPoint y: 234, endPoint x: 662, endPoint y: 264, distance: 165.6
click at [662, 264] on h5 "Global Enterprises, a multinational corporation, is considering issuing a new 5…" at bounding box center [523, 209] width 539 height 141
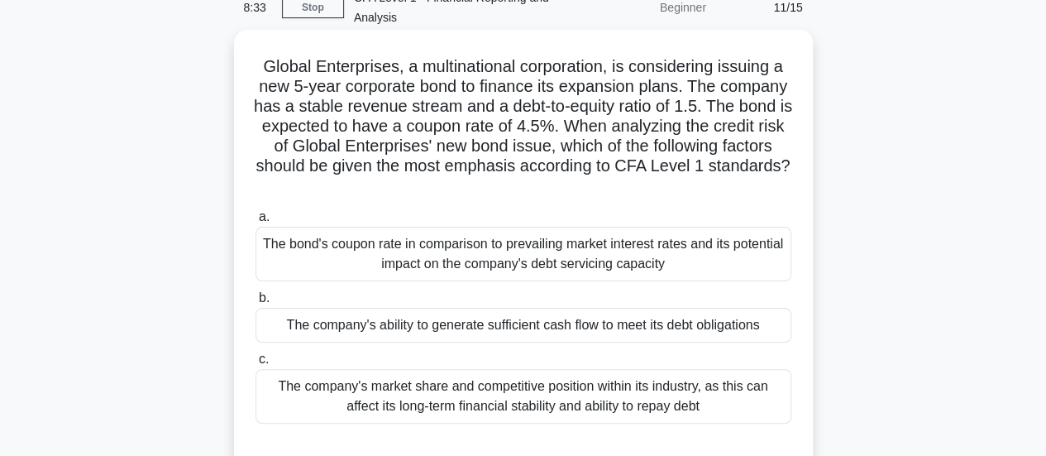
click at [661, 308] on div "The company's ability to generate sufficient cash flow to meet its debt obligat…" at bounding box center [524, 325] width 536 height 35
click at [256, 304] on input "b. The company's ability to generate sufficient cash flow to meet its debt obli…" at bounding box center [256, 298] width 0 height 11
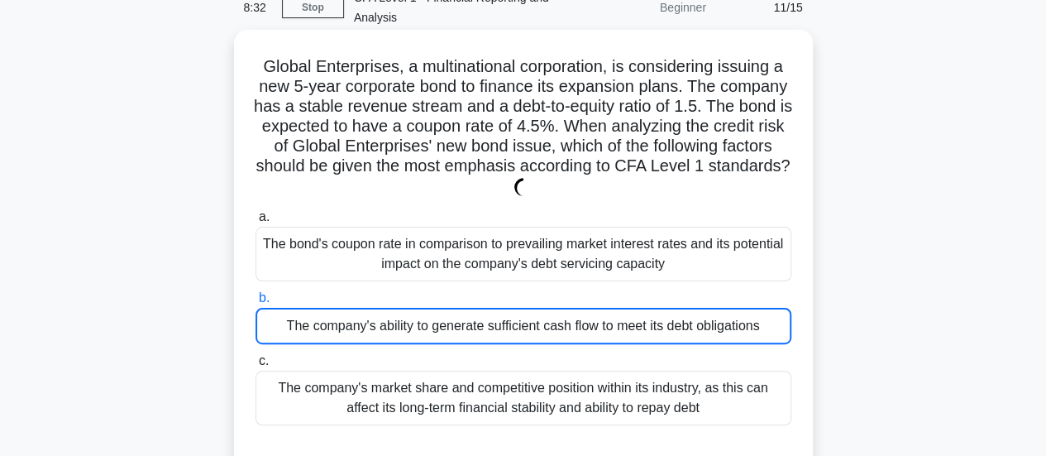
click at [664, 322] on div "The company's ability to generate sufficient cash flow to meet its debt obligat…" at bounding box center [524, 326] width 536 height 36
click at [256, 304] on input "b. The company's ability to generate sufficient cash flow to meet its debt obli…" at bounding box center [256, 298] width 0 height 11
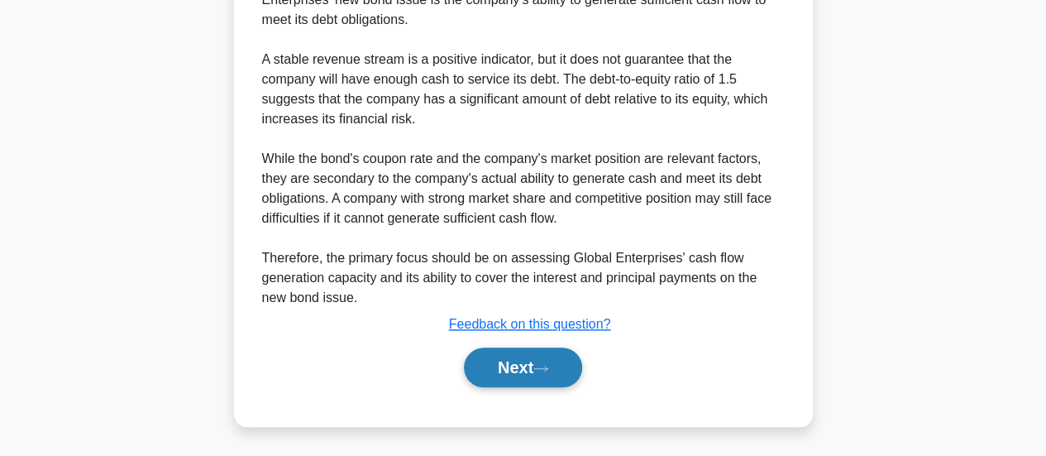
click at [568, 352] on button "Next" at bounding box center [523, 367] width 118 height 40
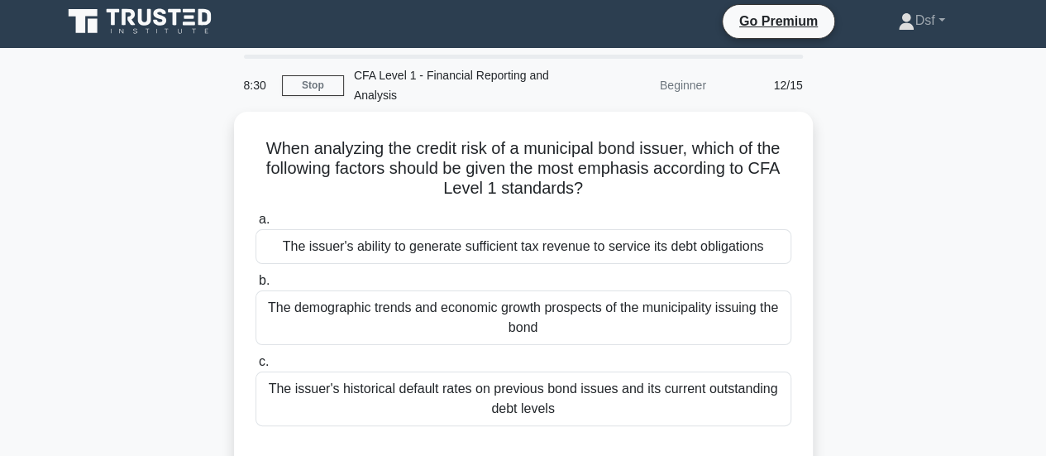
scroll to position [0, 0]
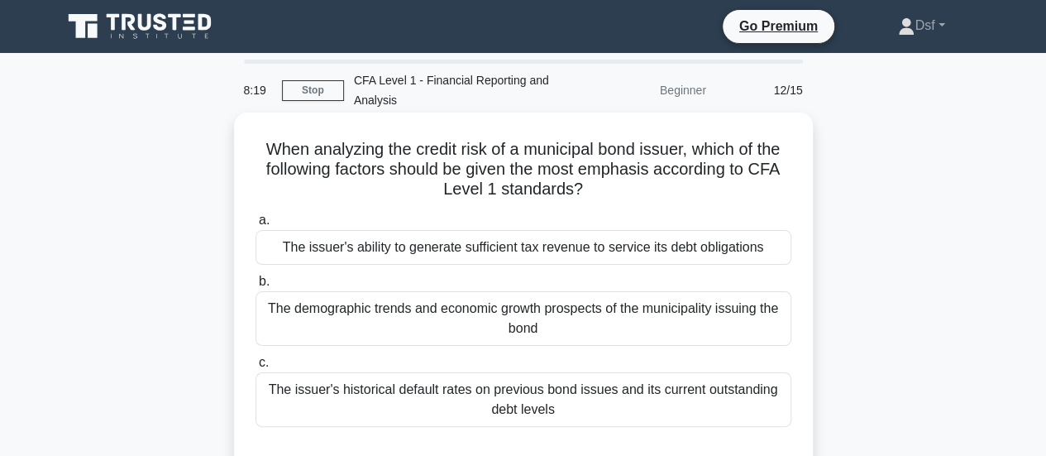
click at [662, 249] on div "The issuer's ability to generate sufficient tax revenue to service its debt obl…" at bounding box center [524, 247] width 536 height 35
click at [256, 226] on input "a. The issuer's ability to generate sufficient tax revenue to service its debt …" at bounding box center [256, 220] width 0 height 11
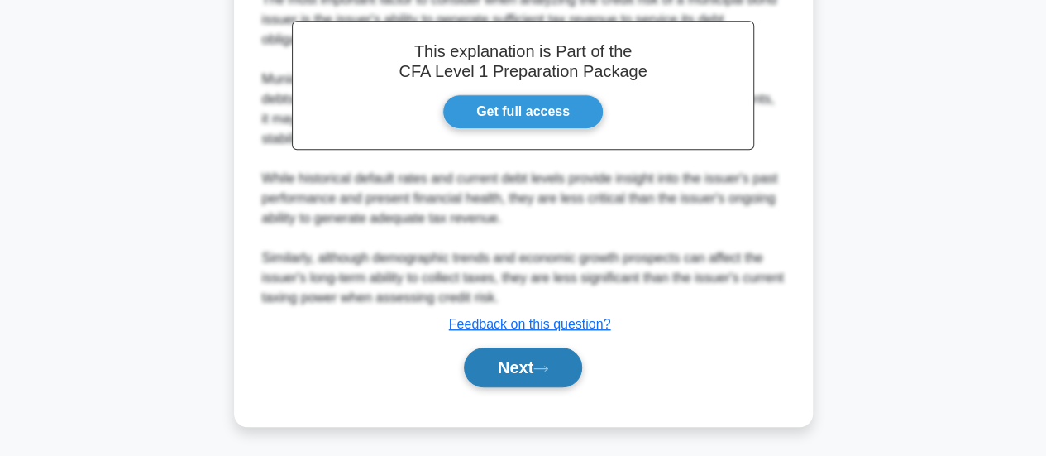
click at [565, 360] on button "Next" at bounding box center [523, 367] width 118 height 40
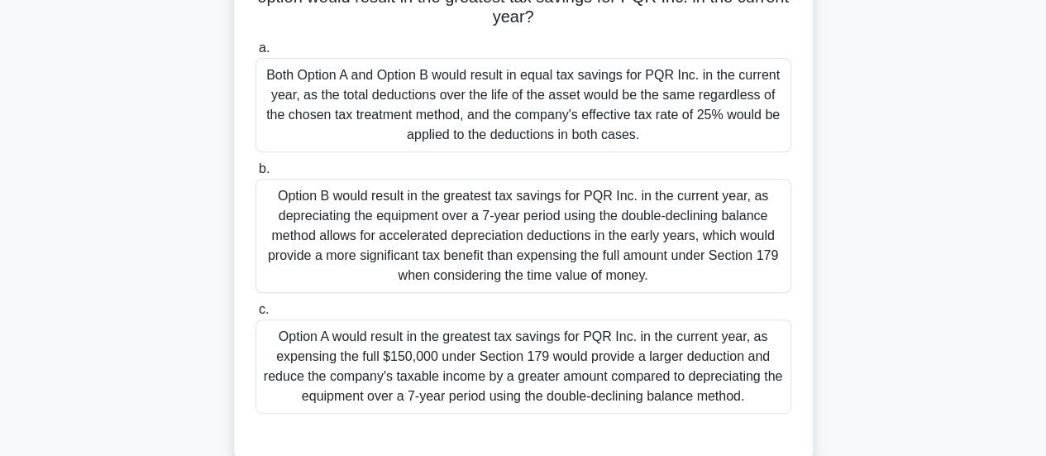
scroll to position [253, 0]
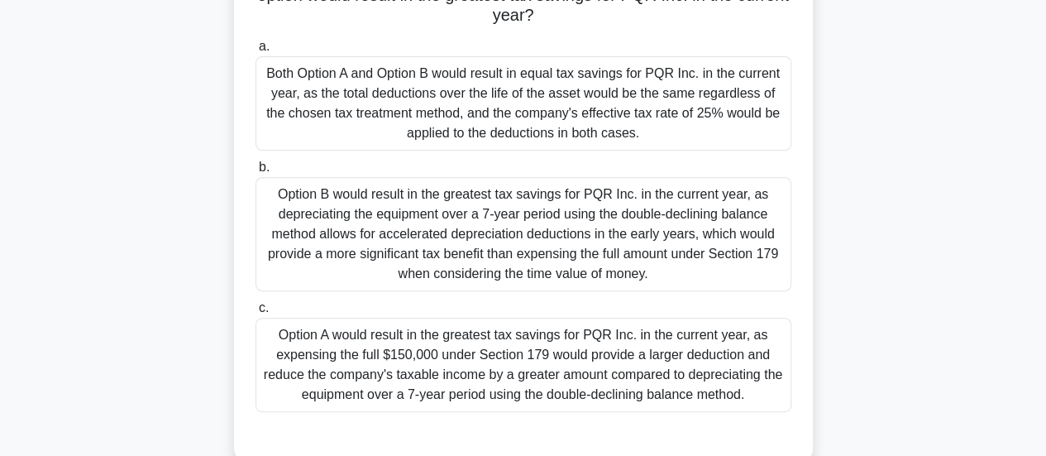
drag, startPoint x: 500, startPoint y: 430, endPoint x: 513, endPoint y: 408, distance: 26.0
click at [500, 427] on div at bounding box center [524, 428] width 536 height 13
click at [513, 401] on div "Option A would result in the greatest tax savings for PQR Inc. in the current y…" at bounding box center [524, 365] width 536 height 94
click at [256, 313] on input "c. Option A would result in the greatest tax savings for PQR Inc. in the curren…" at bounding box center [256, 308] width 0 height 11
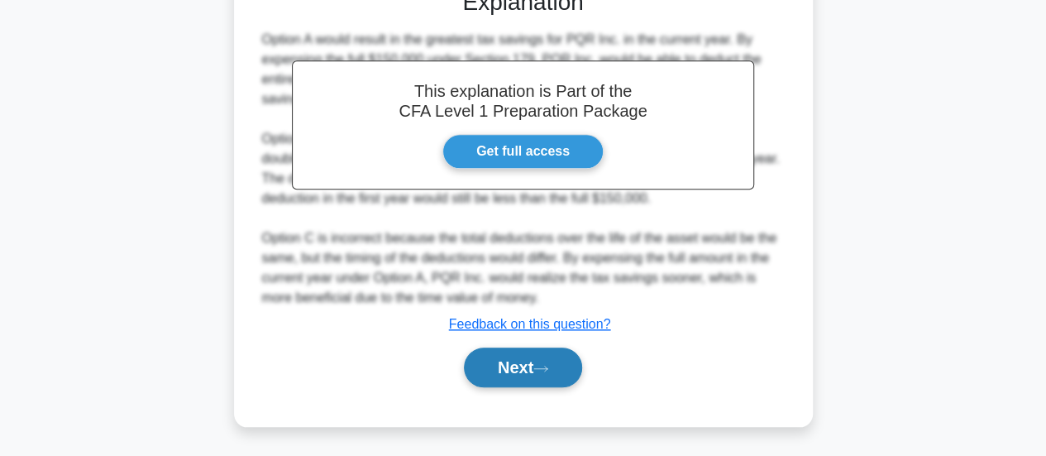
click at [567, 375] on button "Next" at bounding box center [523, 367] width 118 height 40
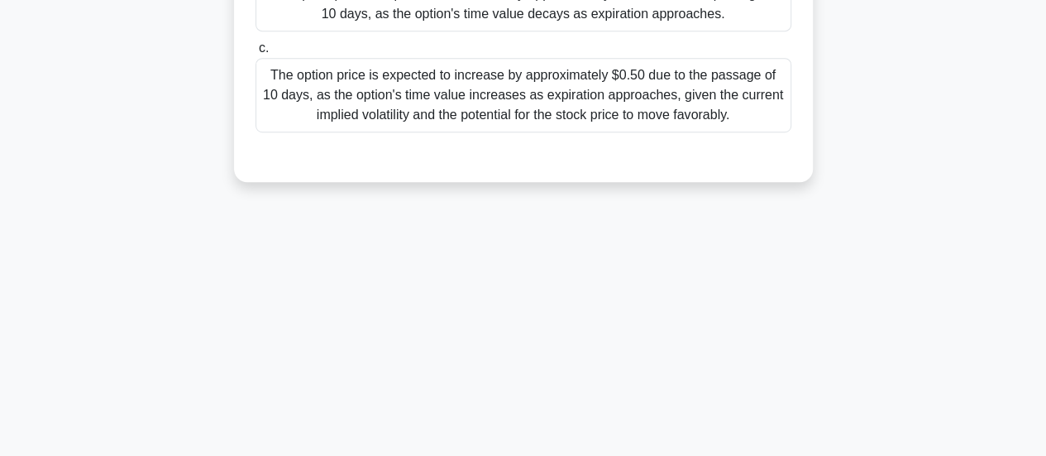
scroll to position [0, 0]
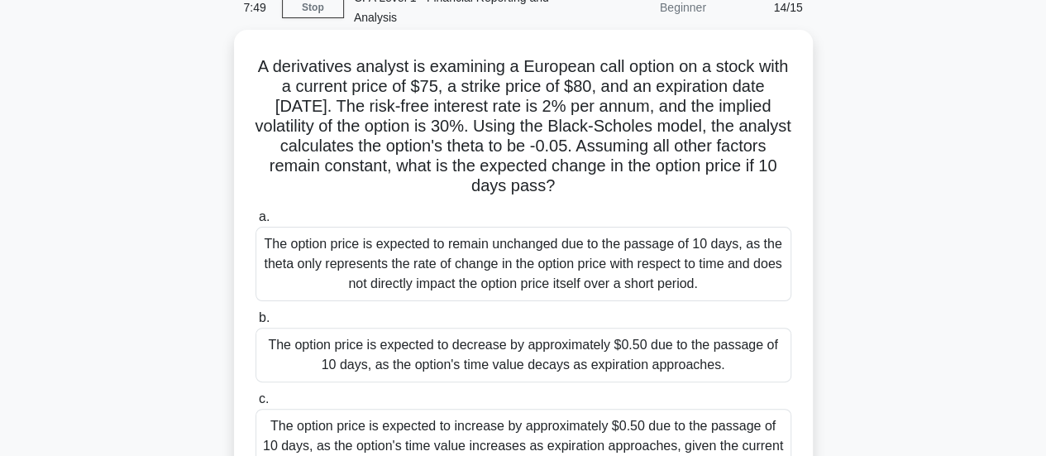
click at [591, 337] on div "The option price is expected to decrease by approximately $0.50 due to the pass…" at bounding box center [524, 355] width 536 height 55
click at [256, 323] on input "b. The option price is expected to decrease by approximately $0.50 due to the p…" at bounding box center [256, 318] width 0 height 11
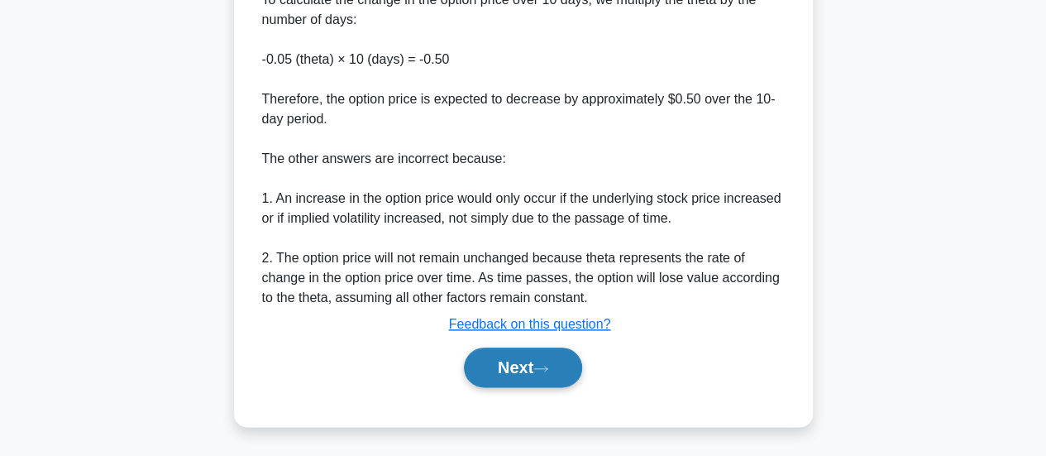
click at [565, 371] on button "Next" at bounding box center [523, 367] width 118 height 40
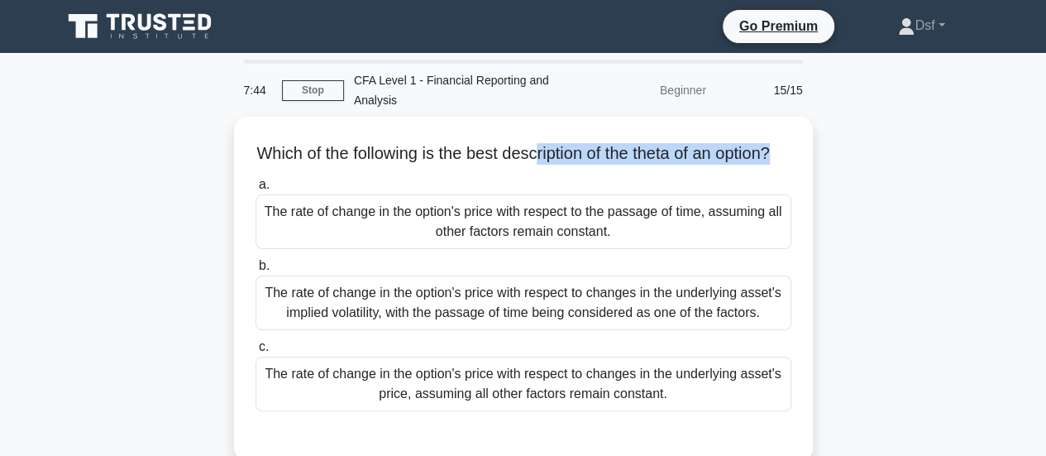
drag, startPoint x: 548, startPoint y: 146, endPoint x: 815, endPoint y: 154, distance: 268.1
click at [815, 154] on div "Which of the following is the best description of the theta of an option? .spin…" at bounding box center [523, 299] width 943 height 364
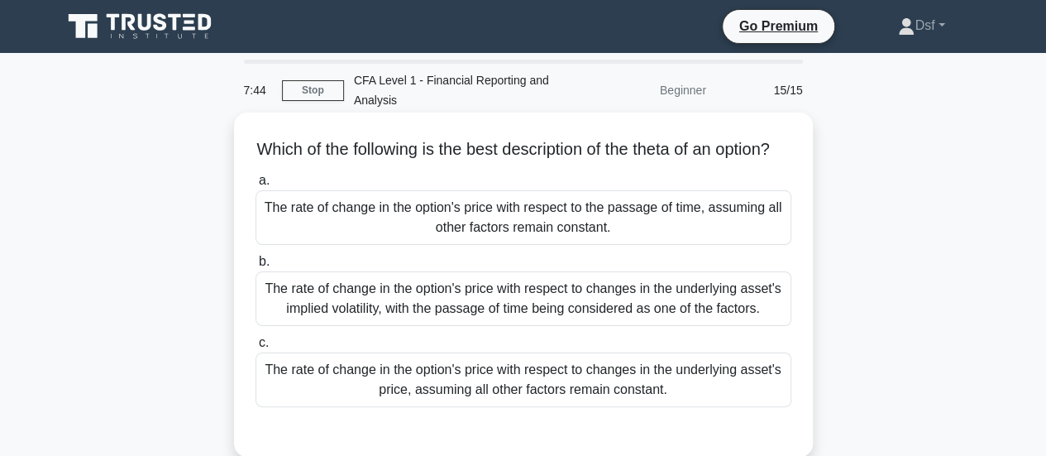
click at [772, 160] on h5 "Which of the following is the best description of the theta of an option? .spin…" at bounding box center [523, 150] width 539 height 22
click at [552, 245] on div "The rate of change in the option's price with respect to the passage of time, a…" at bounding box center [524, 217] width 536 height 55
click at [256, 186] on input "a. The rate of change in the option's price with respect to the passage of time…" at bounding box center [256, 180] width 0 height 11
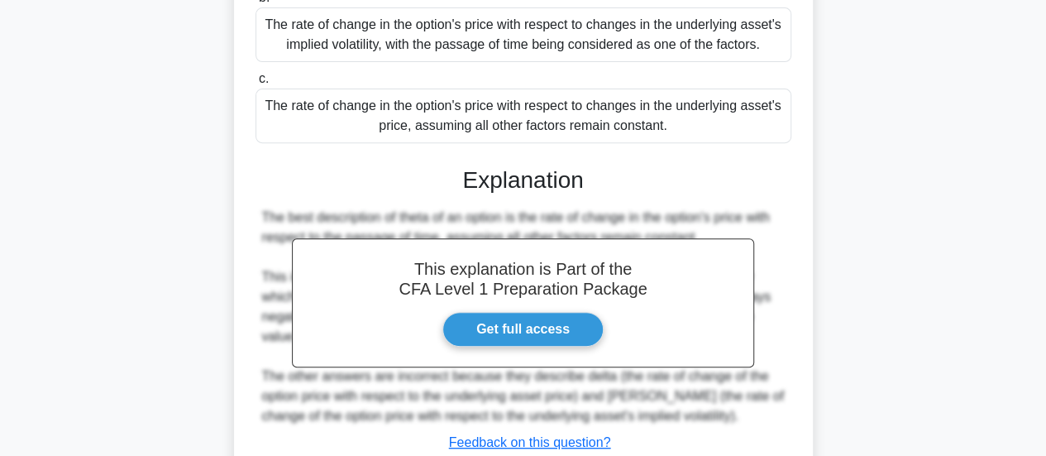
scroll to position [438, 0]
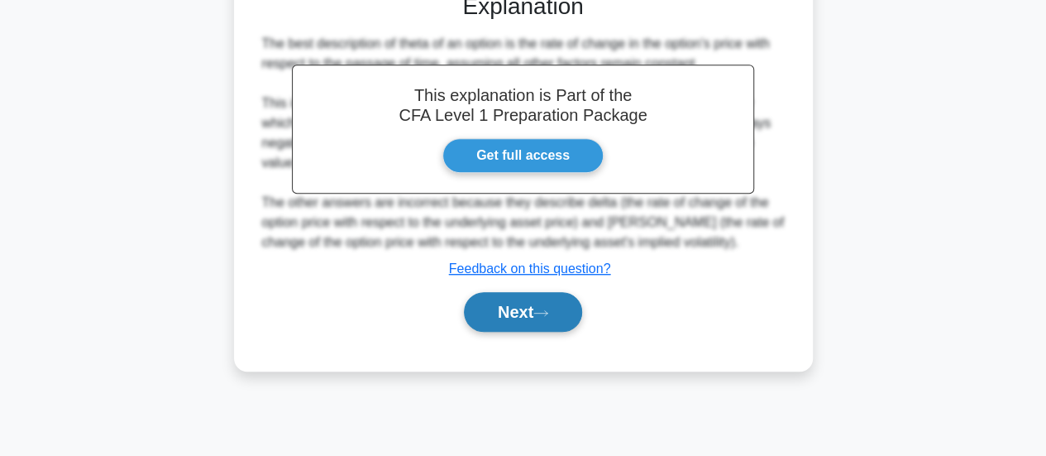
click at [574, 316] on button "Next" at bounding box center [523, 312] width 118 height 40
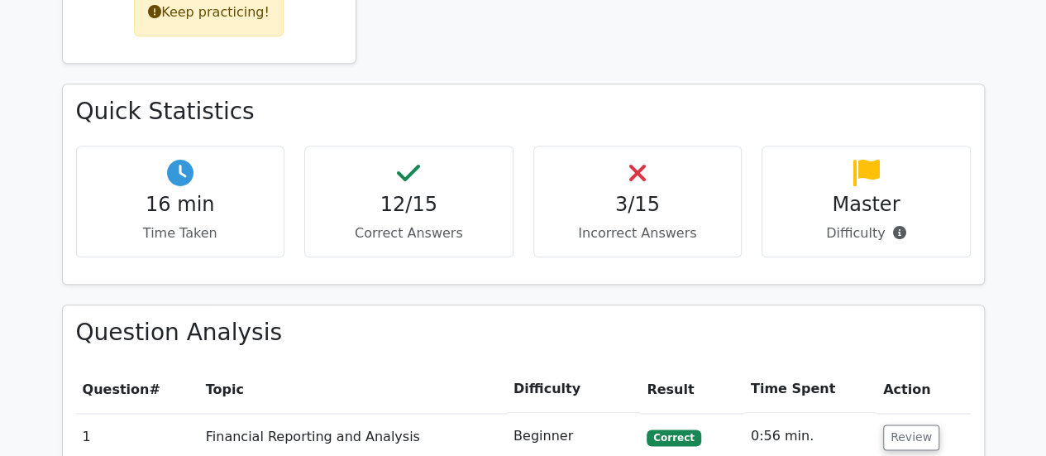
scroll to position [910, 0]
